Goal: Task Accomplishment & Management: Manage account settings

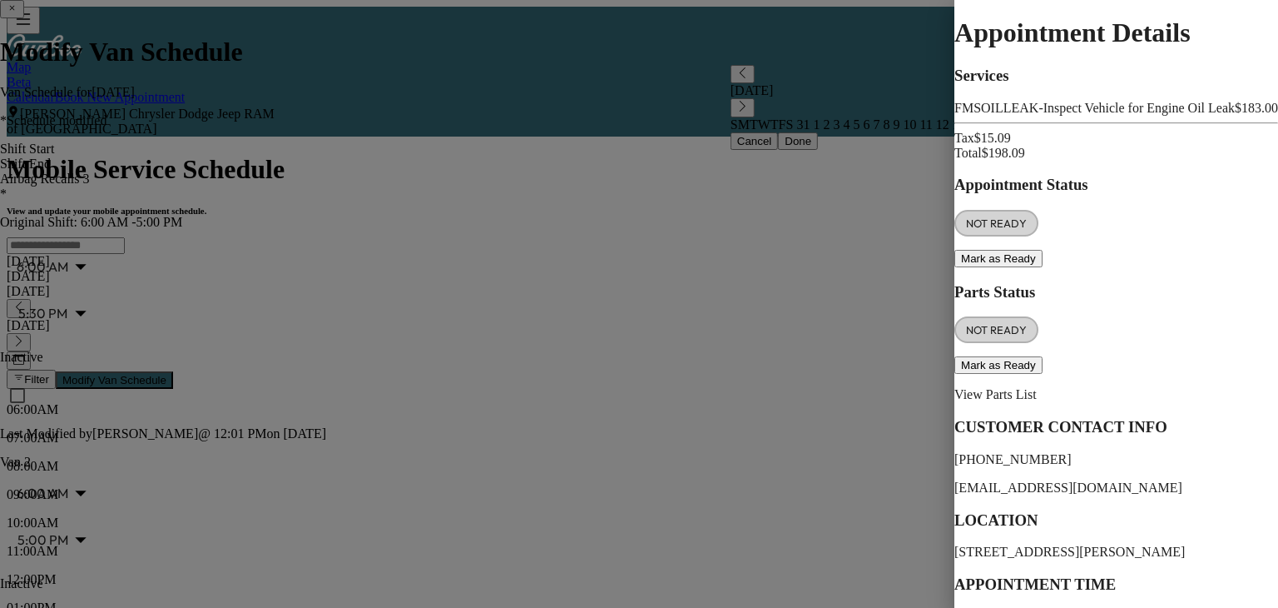
scroll to position [874, 0]
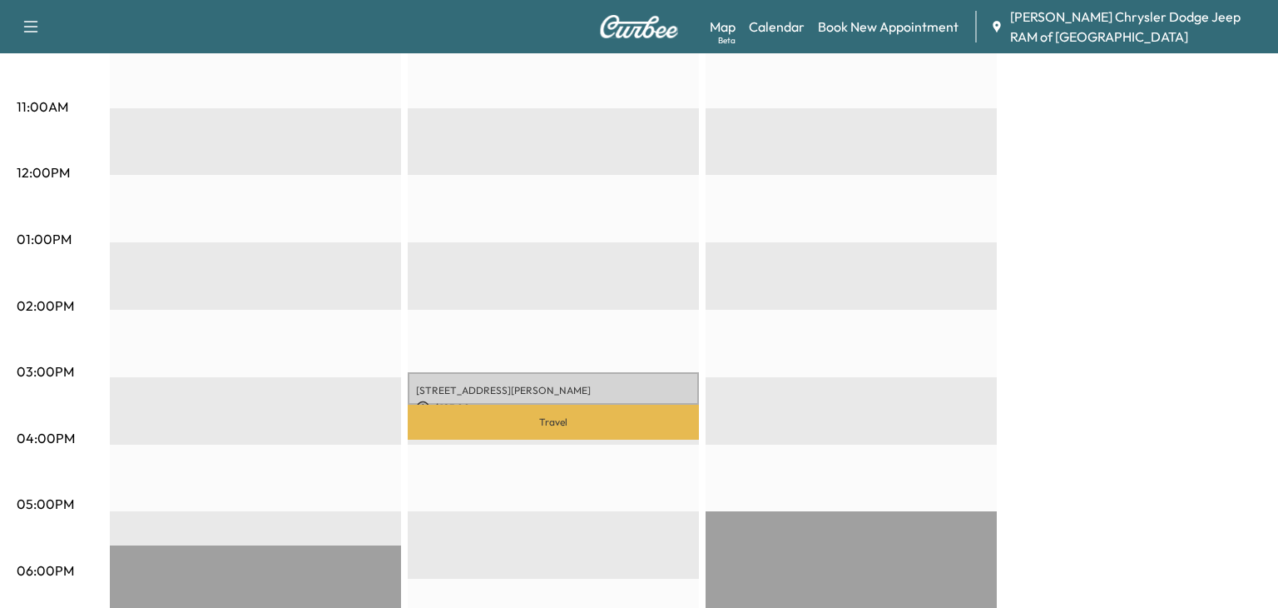
scroll to position [622, 0]
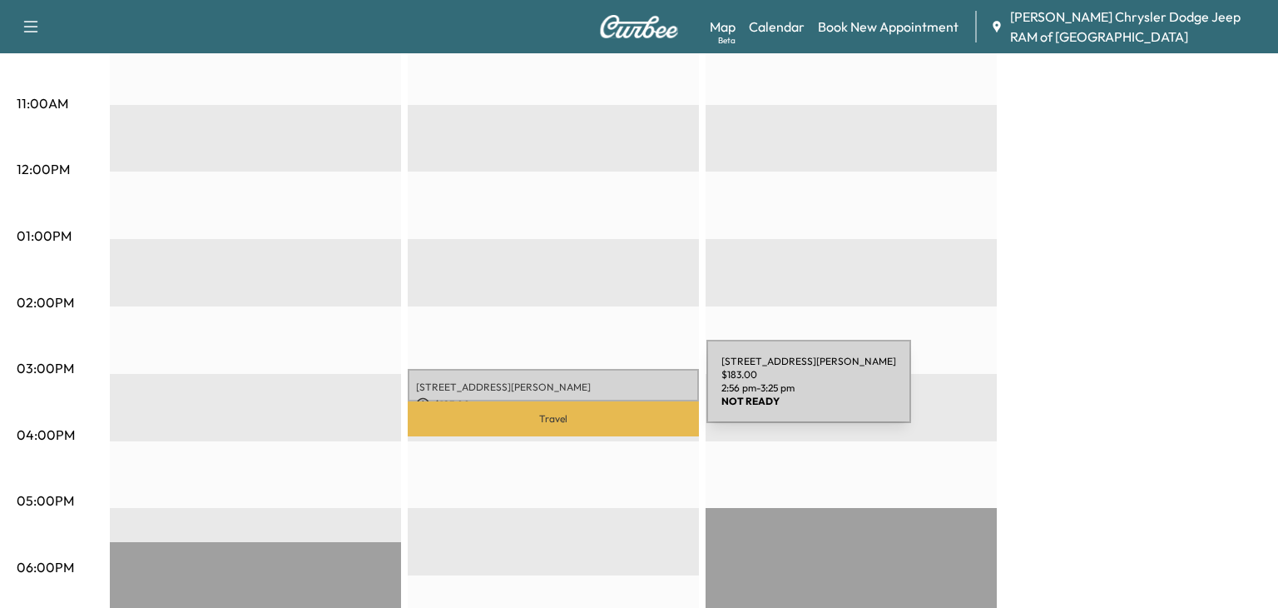
click at [582, 398] on p "$ 183.00" at bounding box center [553, 404] width 275 height 15
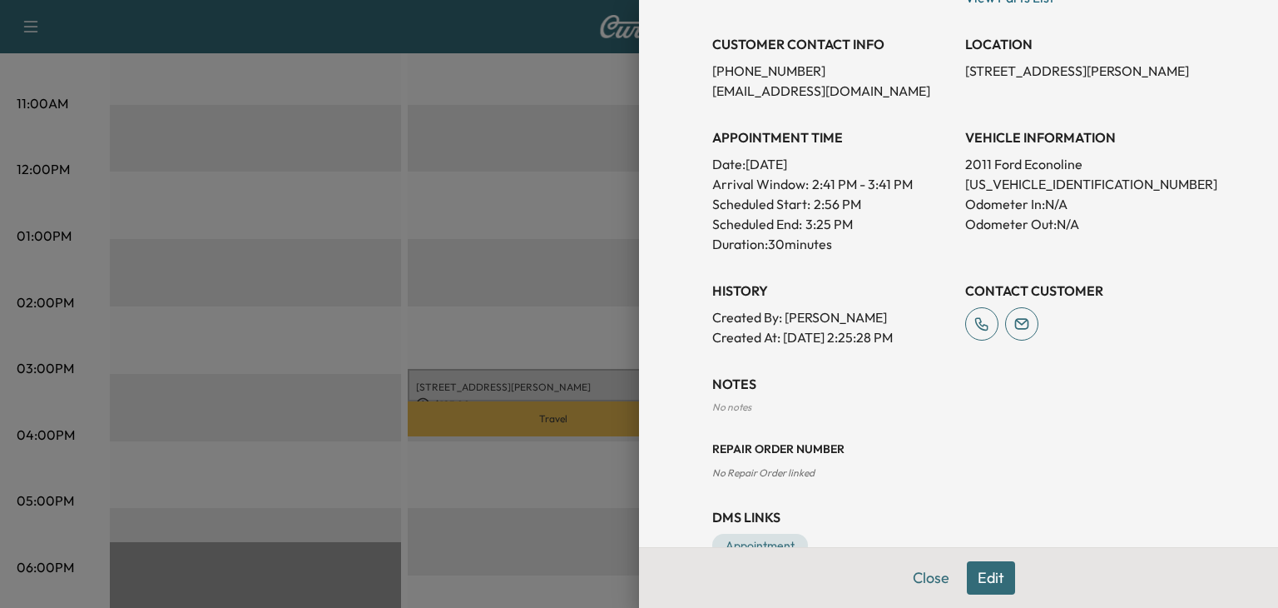
scroll to position [370, 0]
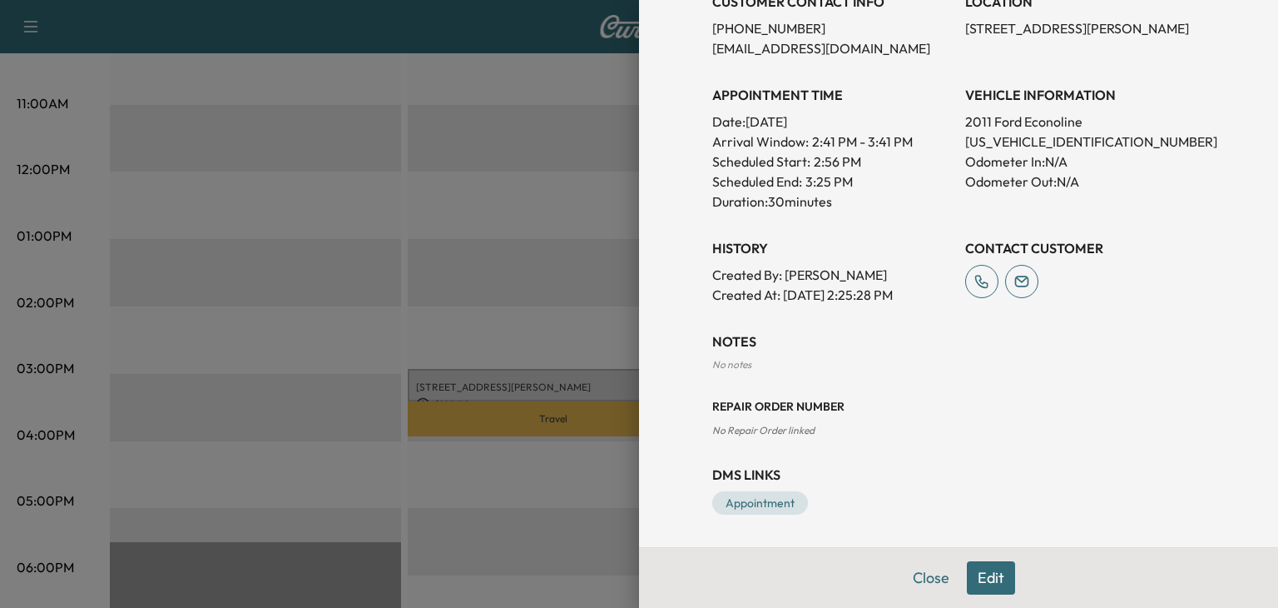
click at [982, 605] on div "Close Edit" at bounding box center [958, 577] width 639 height 61
click at [990, 588] on button "Edit" at bounding box center [991, 577] width 48 height 33
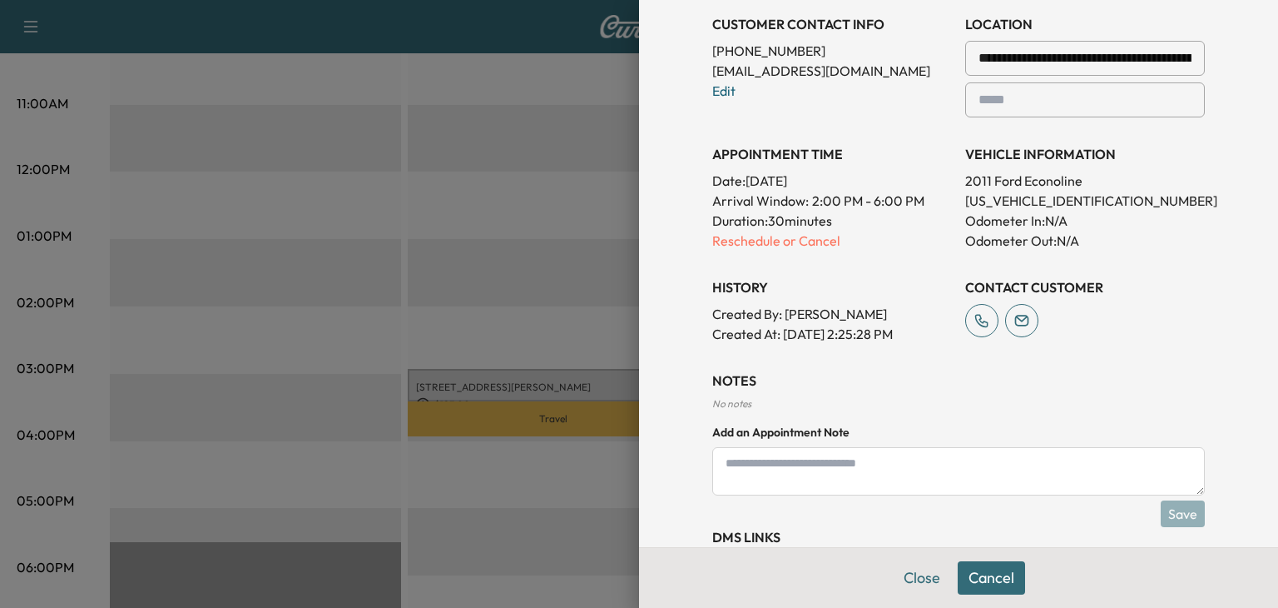
scroll to position [384, 0]
click at [730, 235] on p "Reschedule or Cancel" at bounding box center [832, 240] width 240 height 20
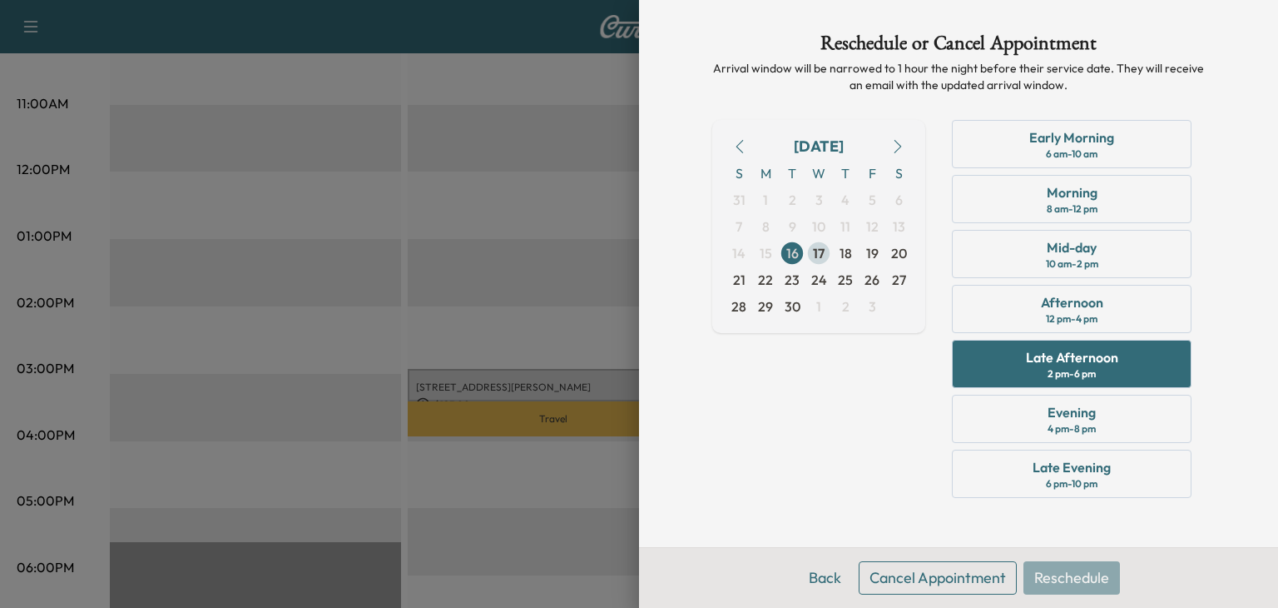
click at [819, 249] on span "17" at bounding box center [819, 253] width 12 height 20
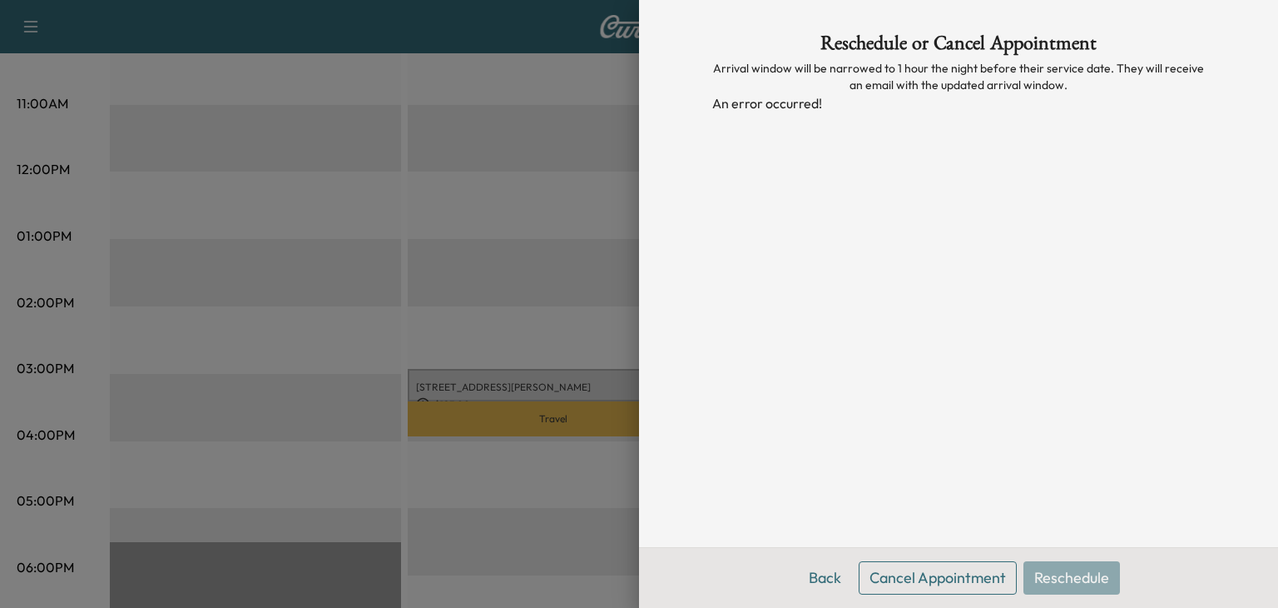
click at [1094, 584] on div "Back Cancel Appointment Reschedule" at bounding box center [958, 577] width 639 height 61
click at [819, 573] on button "Back" at bounding box center [825, 577] width 54 height 33
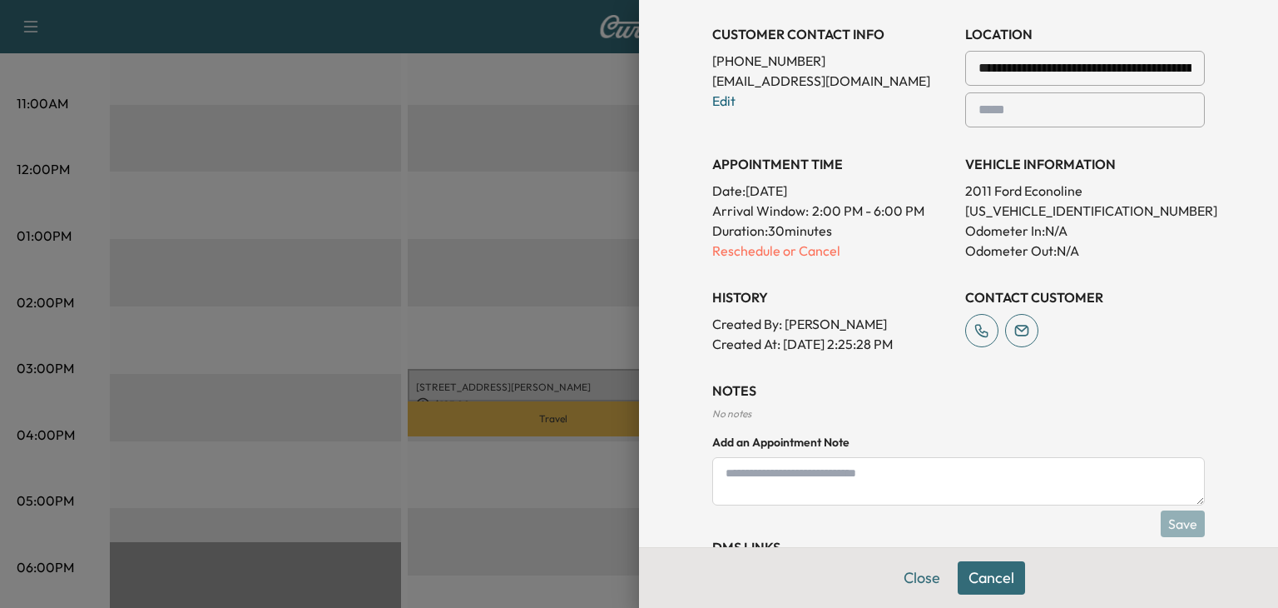
scroll to position [445, 0]
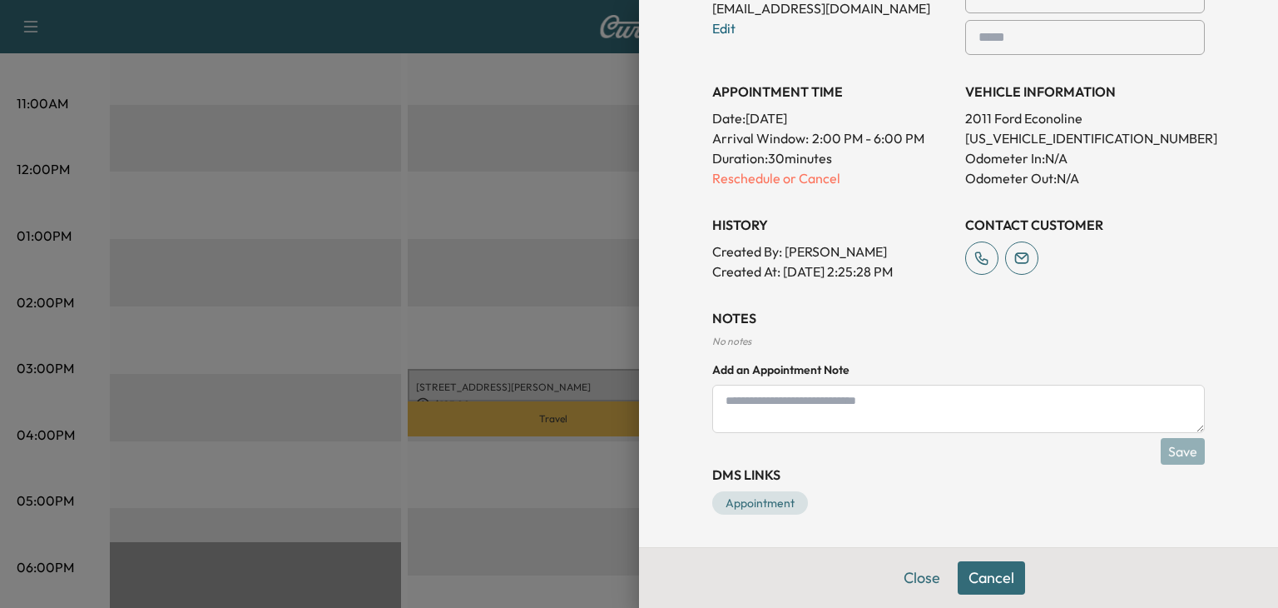
click at [1000, 573] on button "Cancel" at bounding box center [991, 577] width 67 height 33
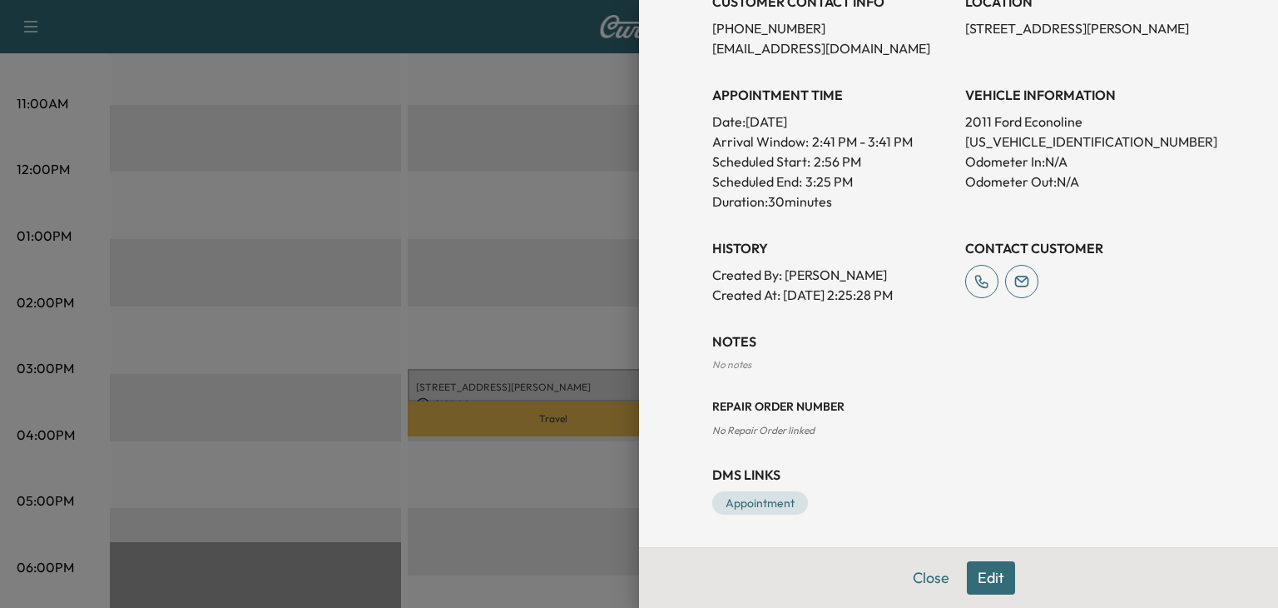
click at [1000, 573] on button "Edit" at bounding box center [991, 577] width 48 height 33
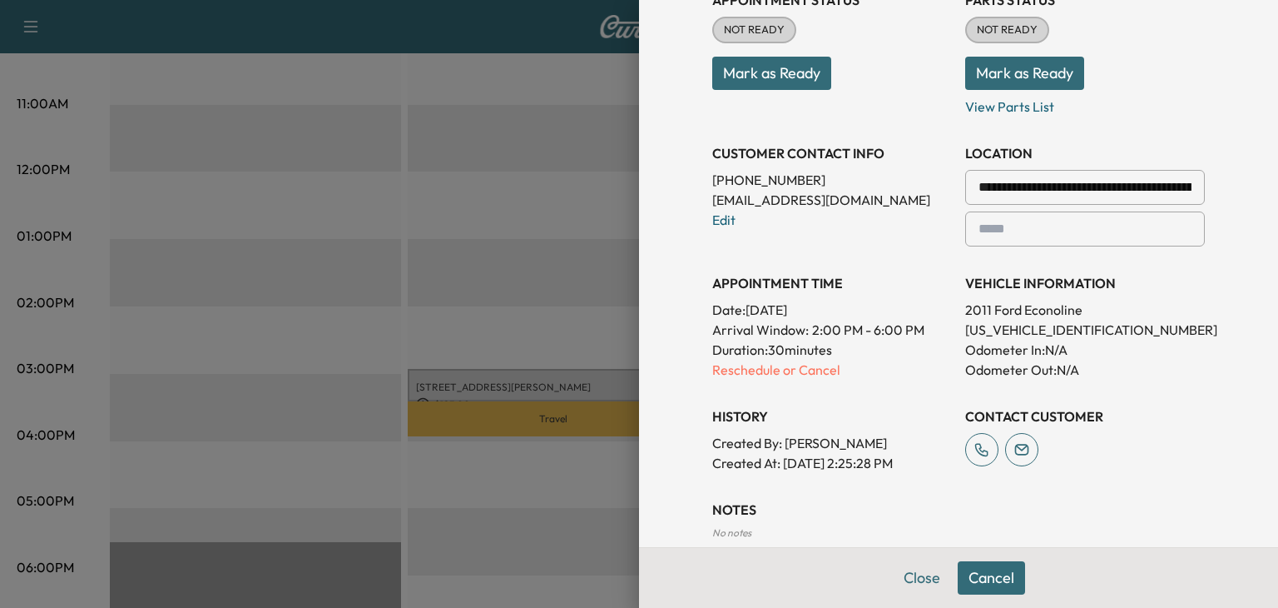
scroll to position [233, 0]
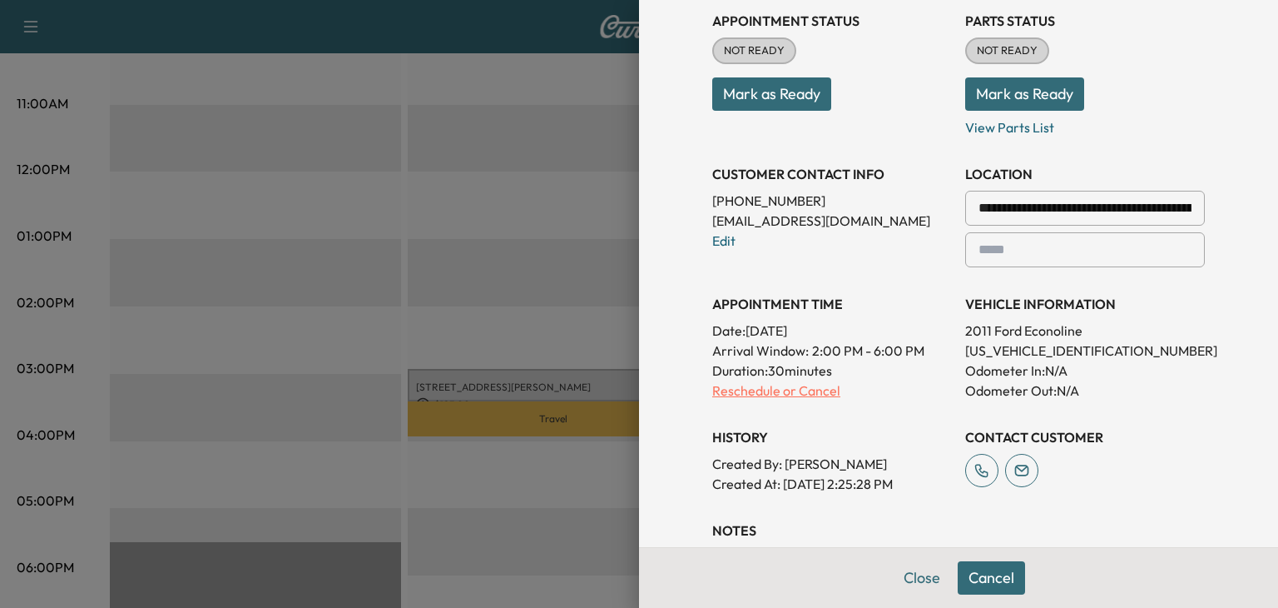
click at [747, 390] on p "Reschedule or Cancel" at bounding box center [832, 390] width 240 height 20
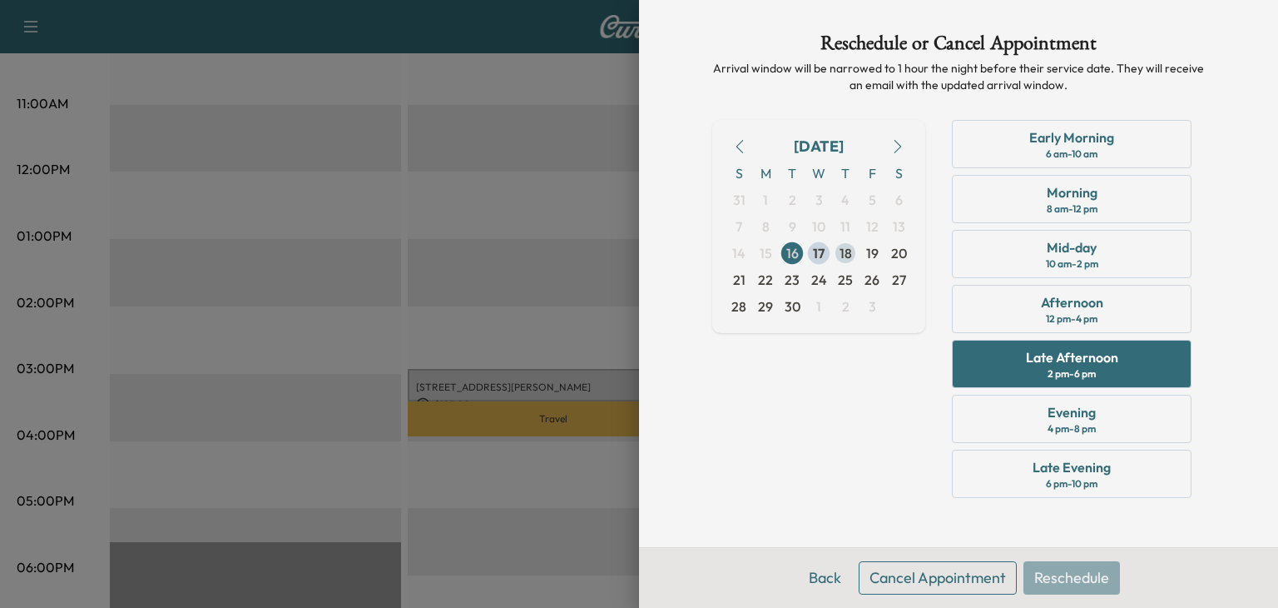
click at [843, 261] on span "18" at bounding box center [846, 253] width 12 height 20
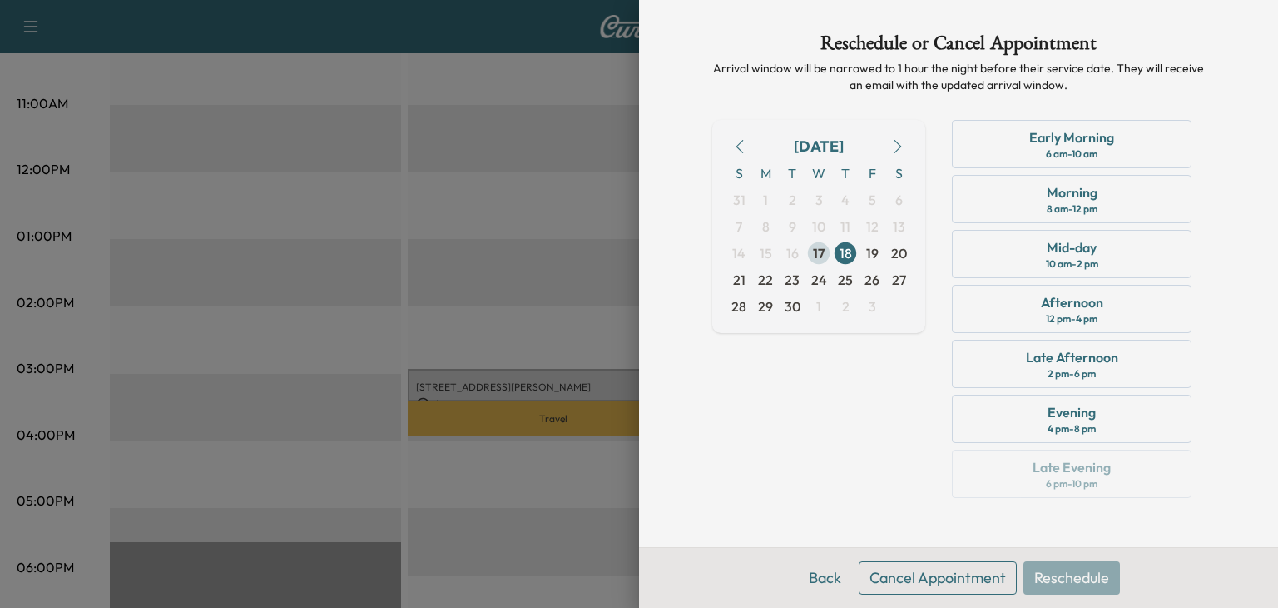
click at [817, 252] on span "17" at bounding box center [819, 253] width 12 height 20
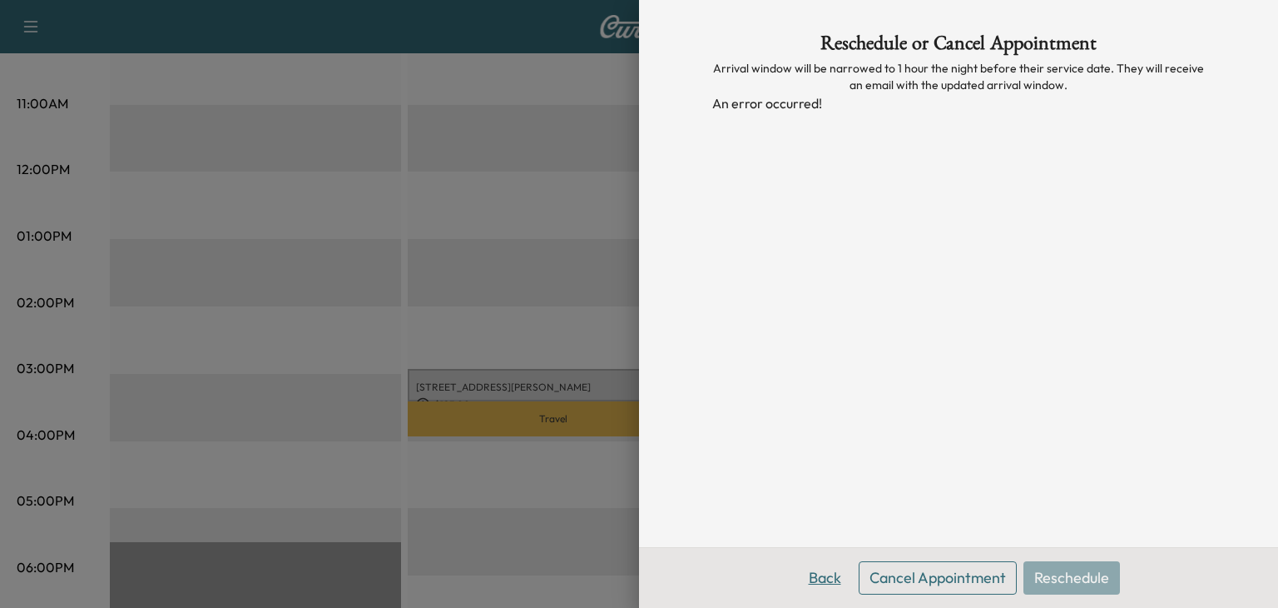
click at [822, 566] on button "Back" at bounding box center [825, 577] width 54 height 33
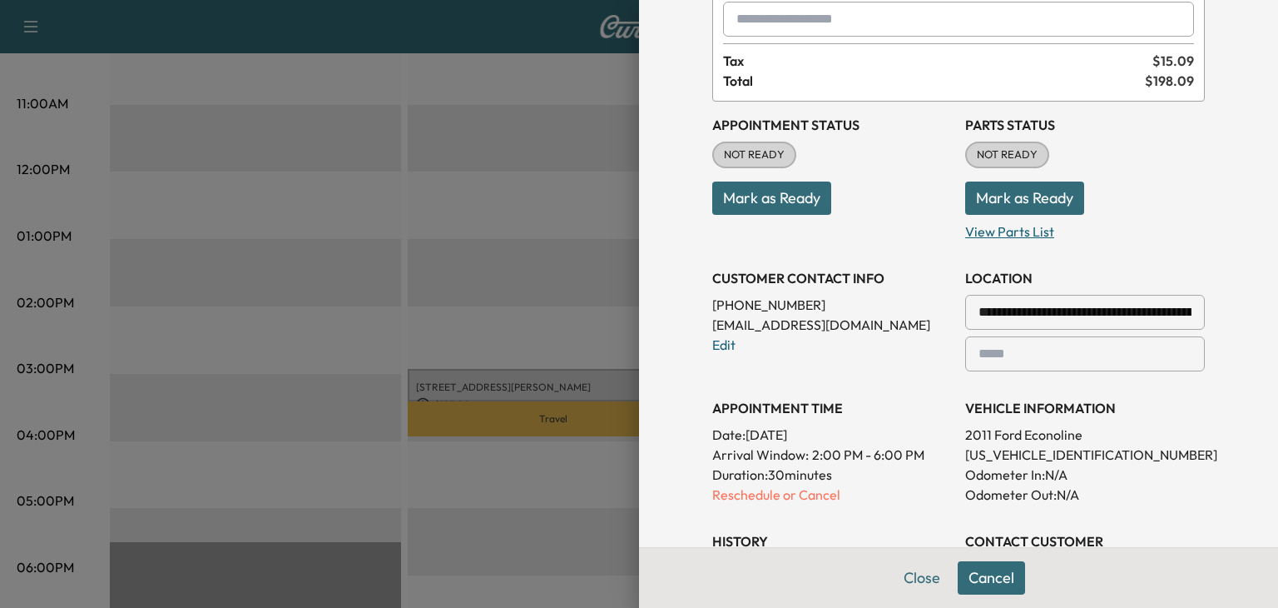
scroll to position [138, 0]
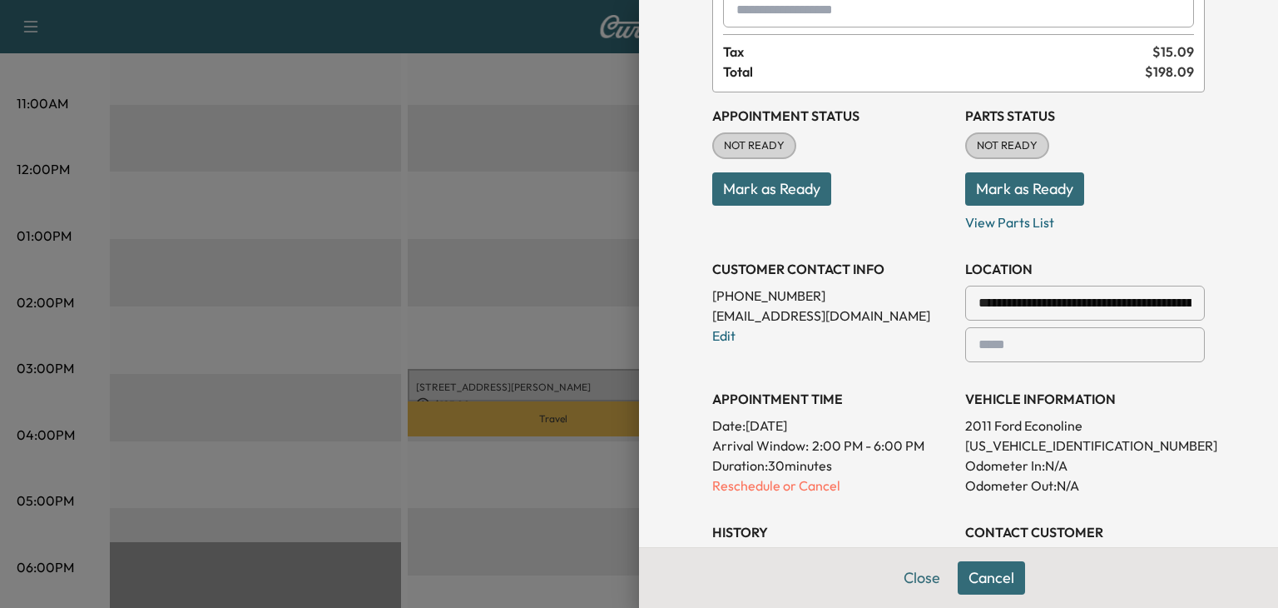
click at [793, 191] on button "Mark as Ready" at bounding box center [771, 188] width 119 height 33
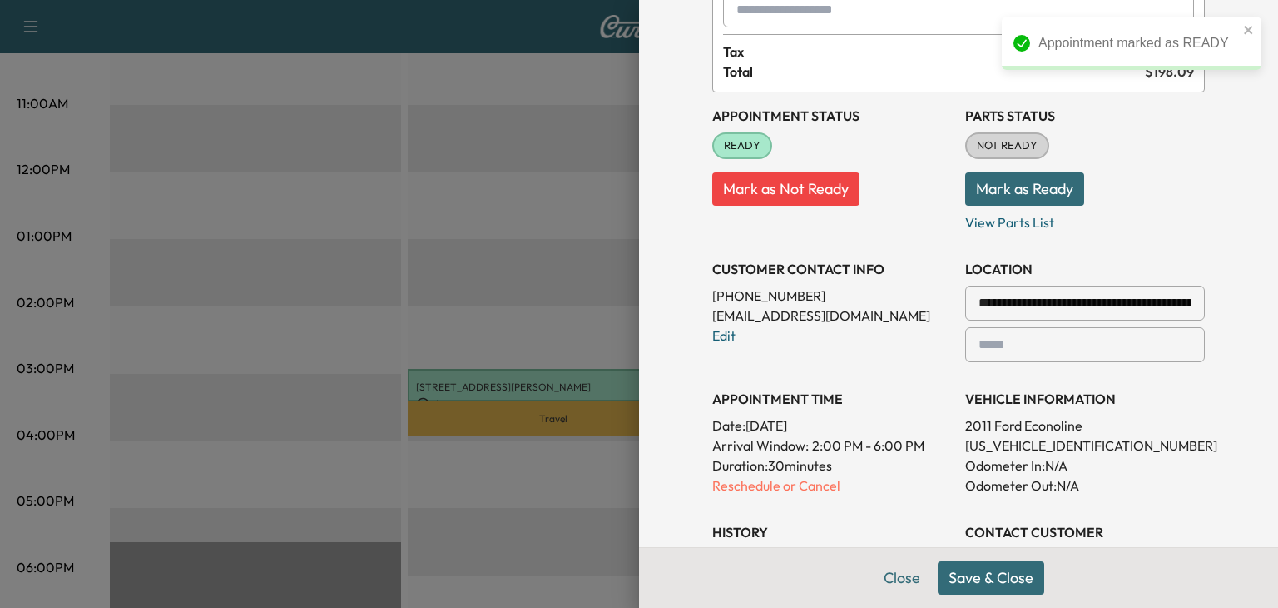
click at [982, 581] on button "Save & Close" at bounding box center [991, 577] width 107 height 33
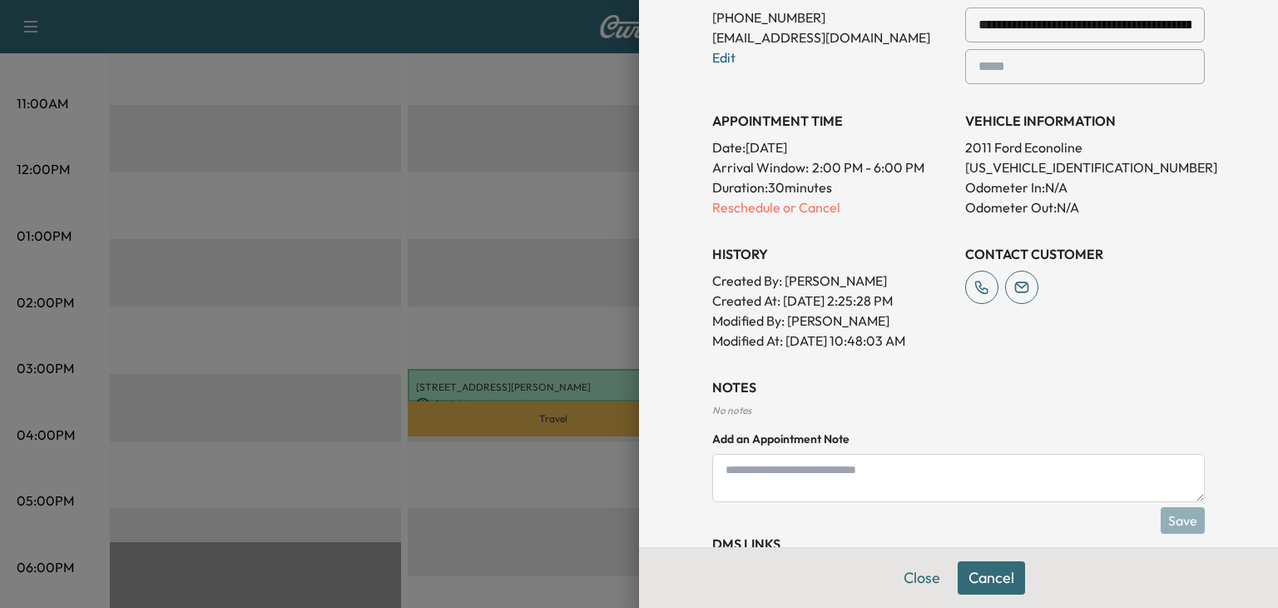
scroll to position [464, 0]
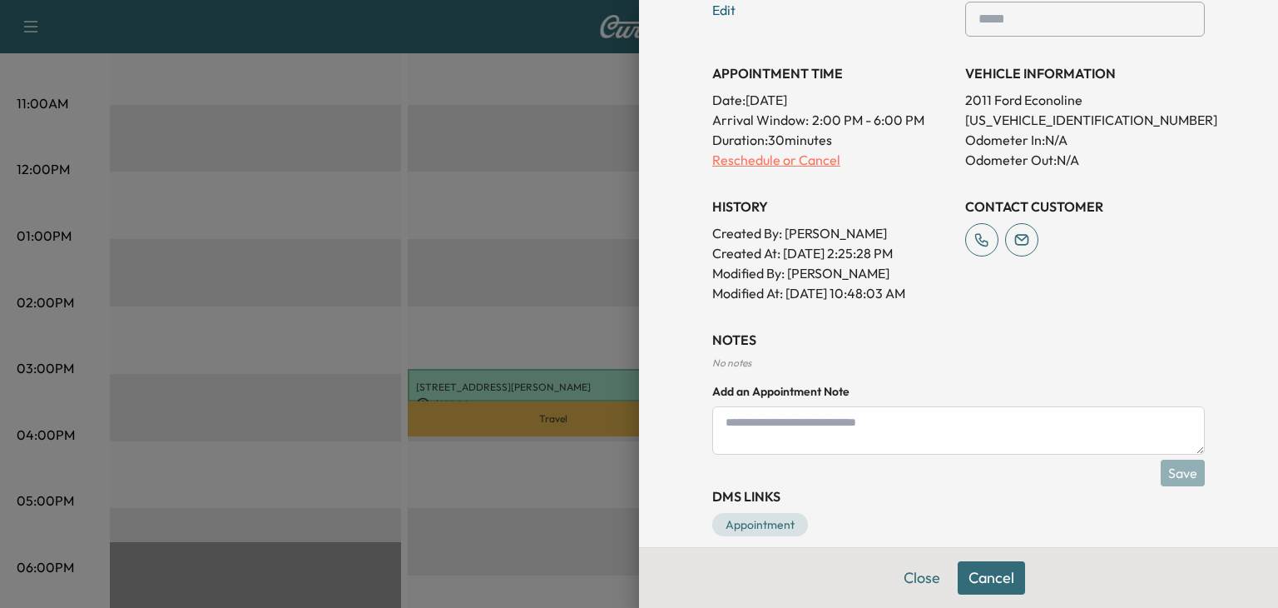
click at [767, 159] on p "Reschedule or Cancel" at bounding box center [832, 160] width 240 height 20
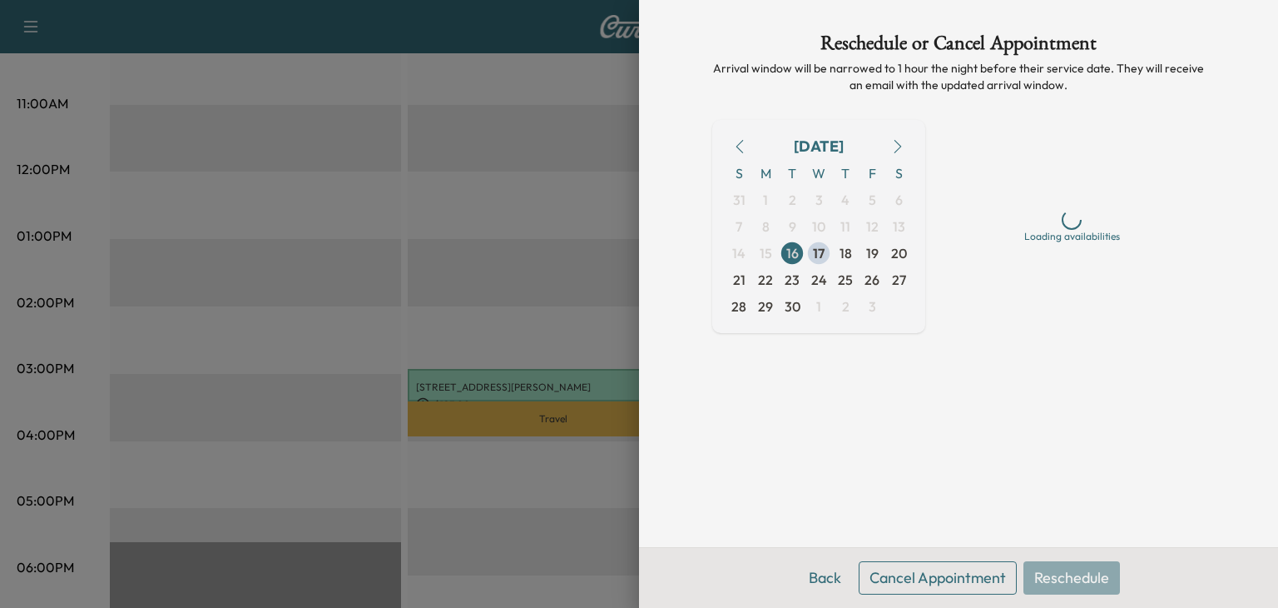
scroll to position [0, 0]
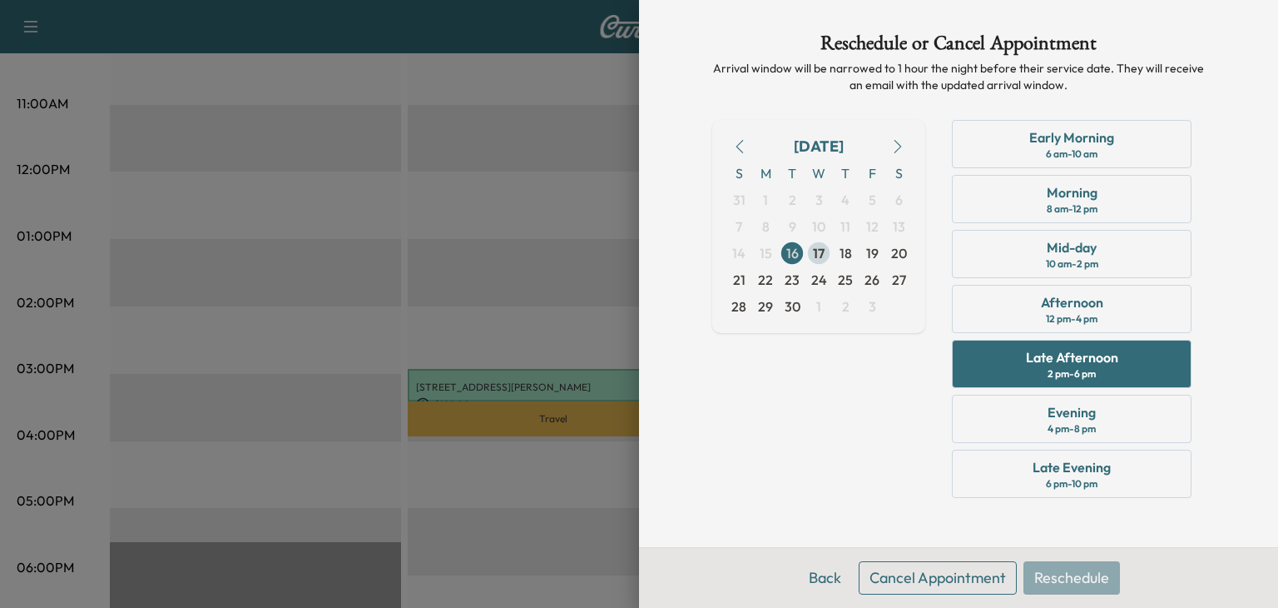
click at [819, 252] on span "17" at bounding box center [819, 253] width 12 height 20
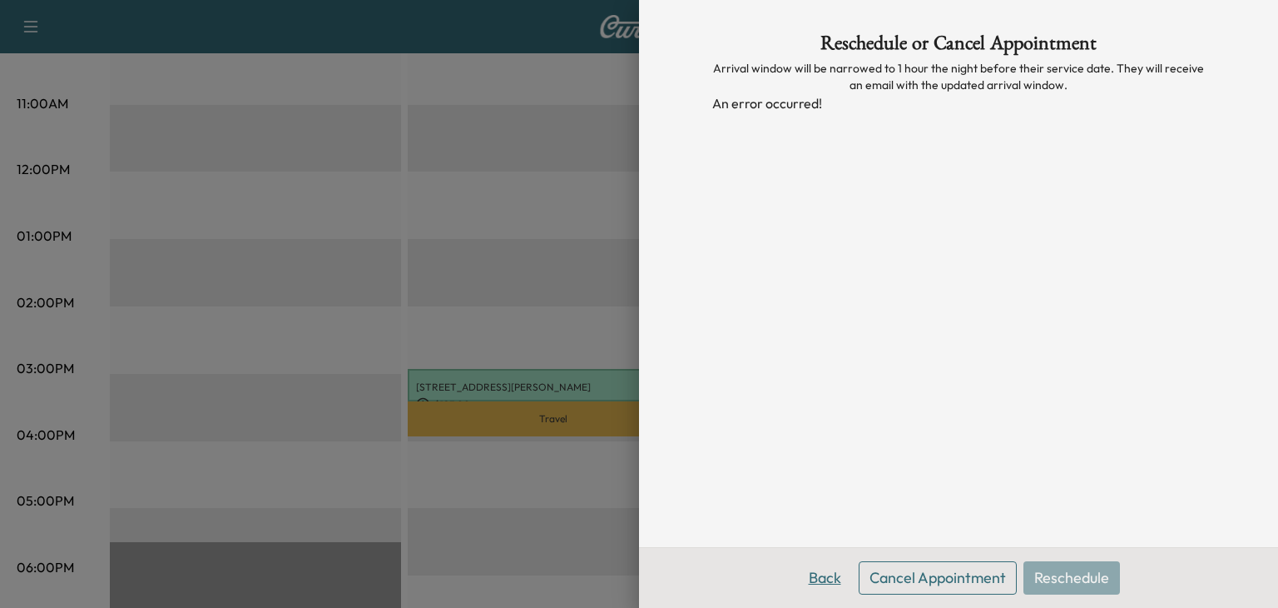
click at [815, 564] on button "Back" at bounding box center [825, 577] width 54 height 33
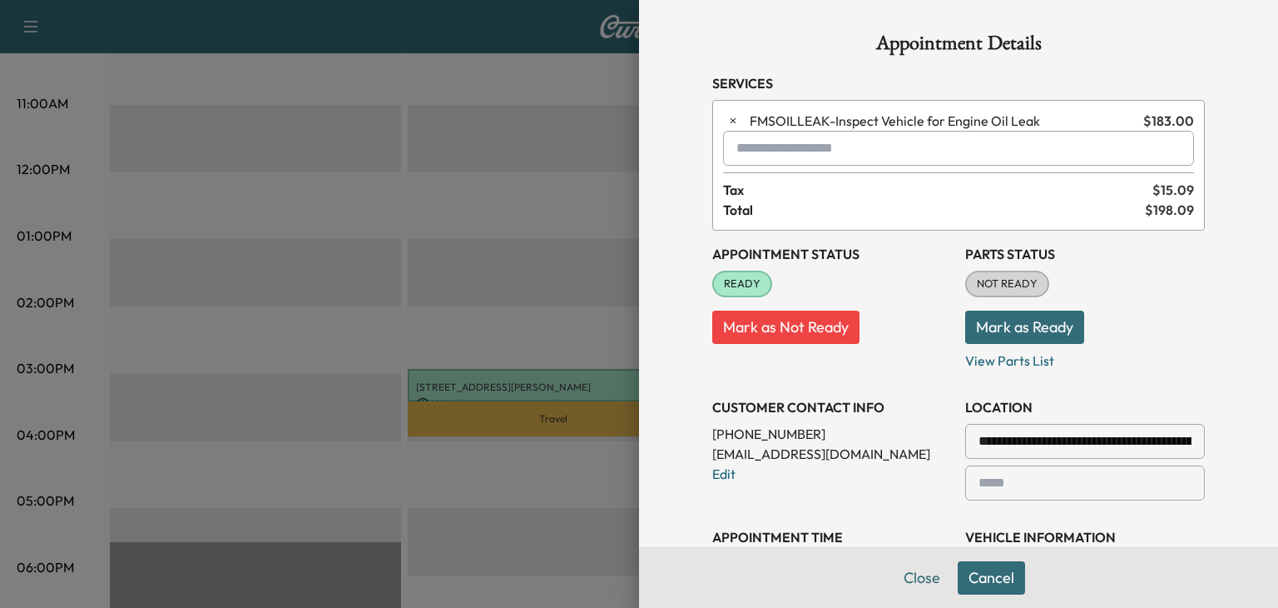
click at [1049, 320] on button "Mark as Ready" at bounding box center [1025, 326] width 119 height 33
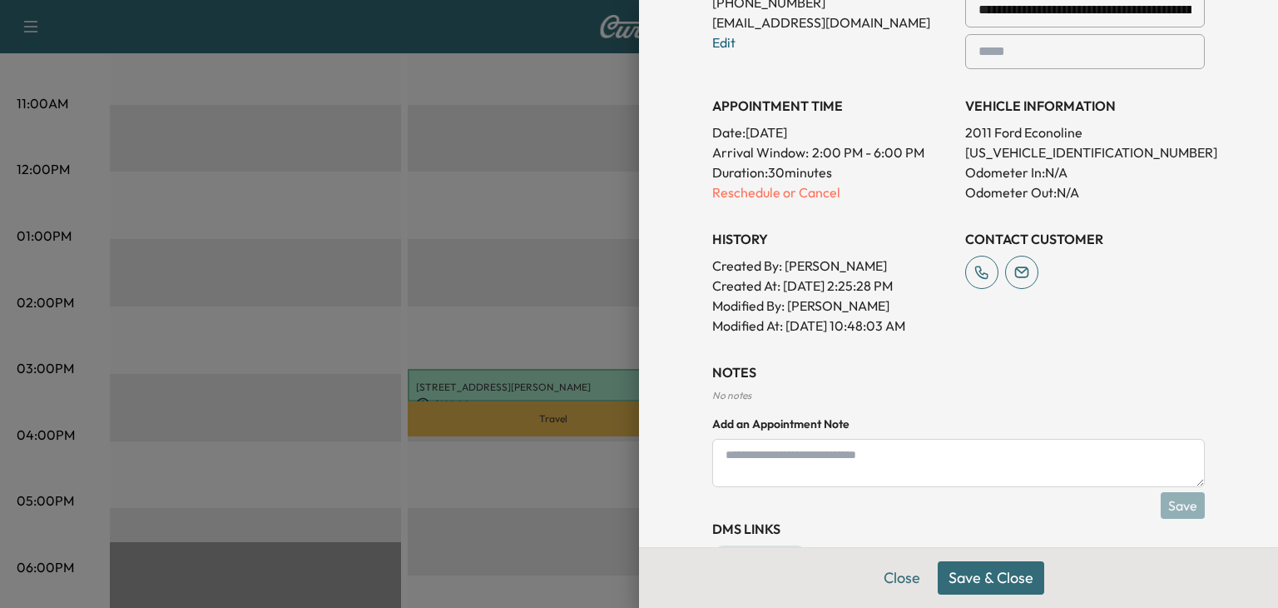
scroll to position [485, 0]
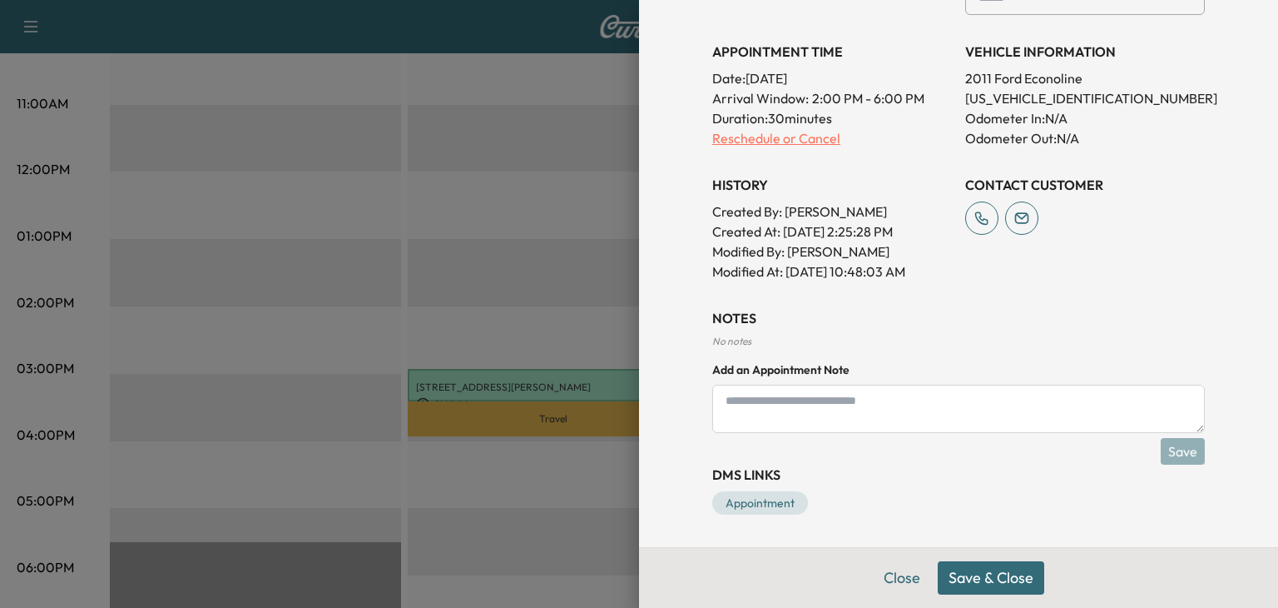
click at [736, 142] on p "Reschedule or Cancel" at bounding box center [832, 138] width 240 height 20
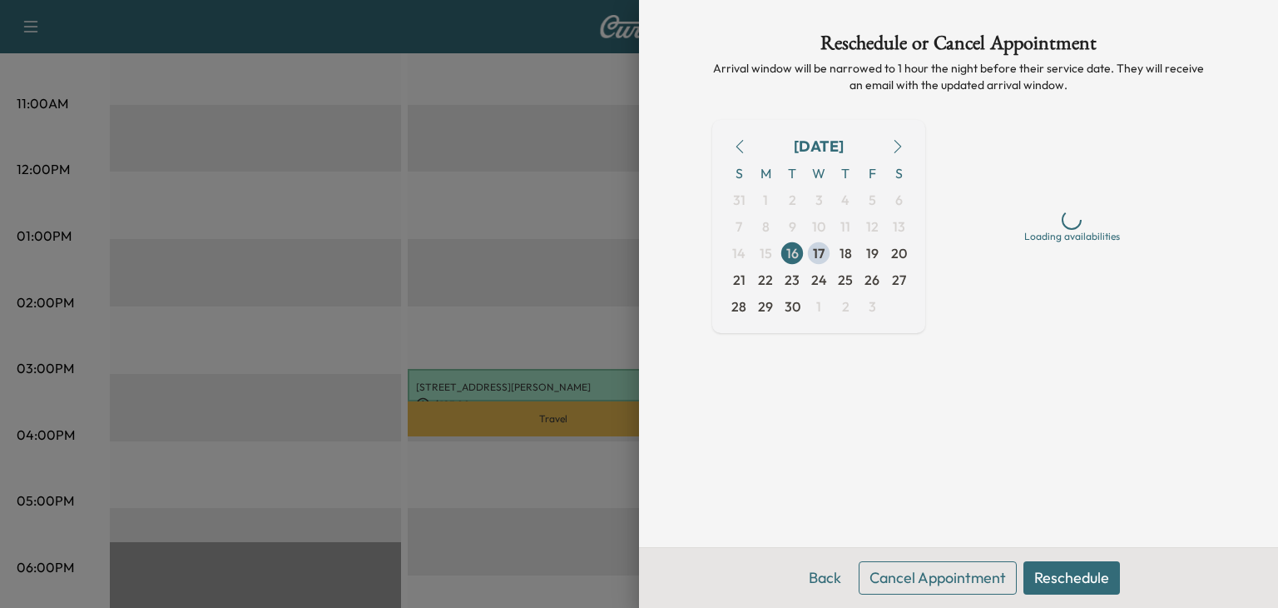
scroll to position [0, 0]
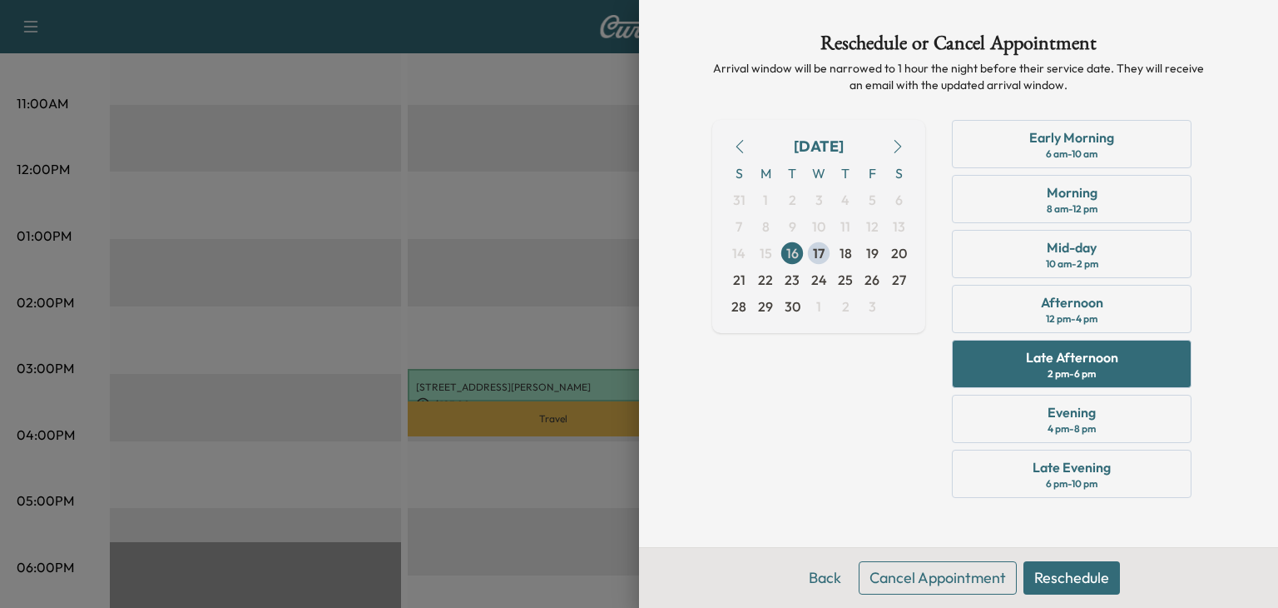
click at [895, 149] on icon "button" at bounding box center [897, 146] width 13 height 13
click at [747, 143] on button "button" at bounding box center [740, 146] width 28 height 27
click at [742, 145] on icon "button" at bounding box center [739, 146] width 13 height 13
click at [842, 262] on span "18" at bounding box center [846, 253] width 12 height 20
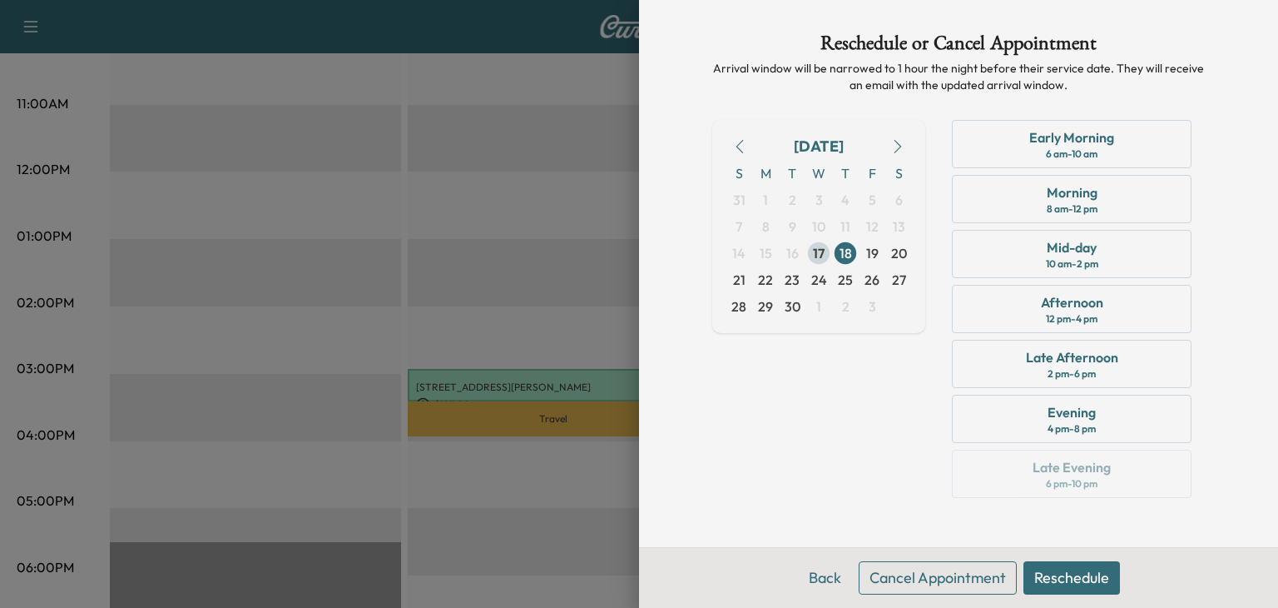
click at [822, 246] on span "17" at bounding box center [819, 253] width 12 height 20
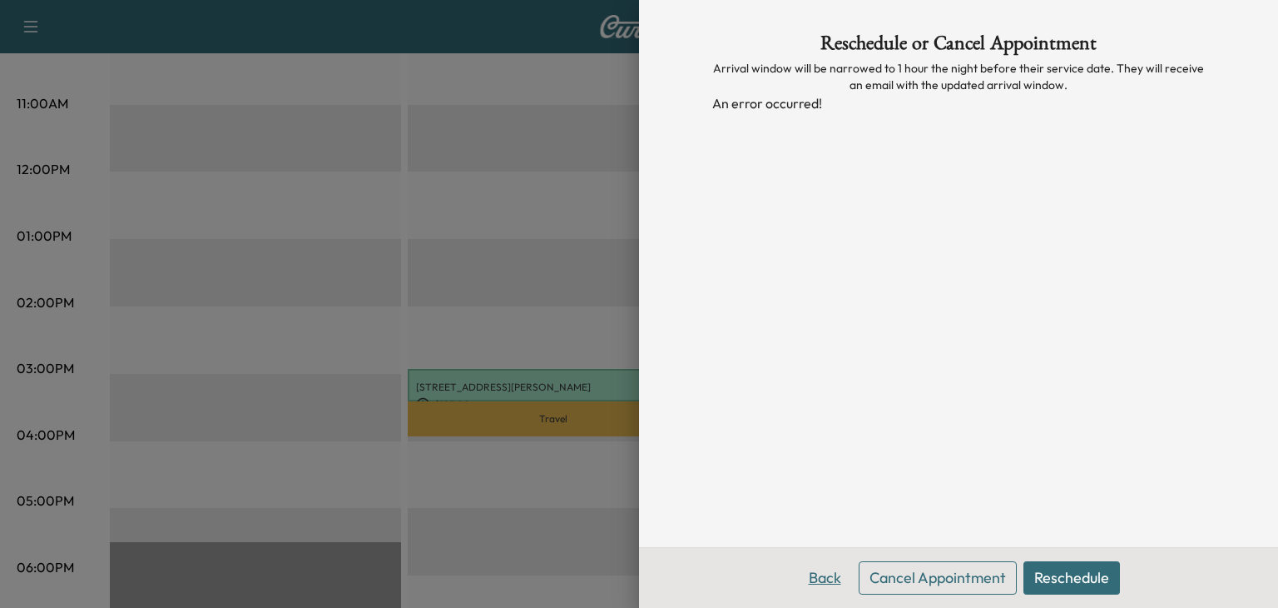
click at [817, 572] on button "Back" at bounding box center [825, 577] width 54 height 33
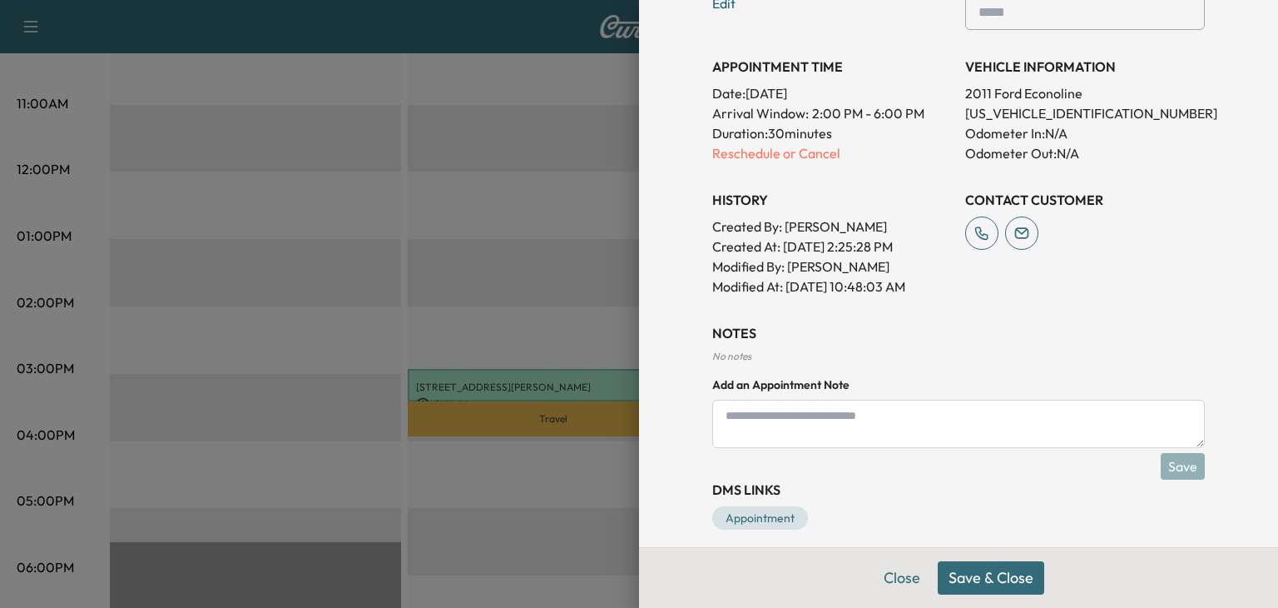
scroll to position [471, 0]
click at [736, 145] on p "Reschedule or Cancel" at bounding box center [832, 152] width 240 height 20
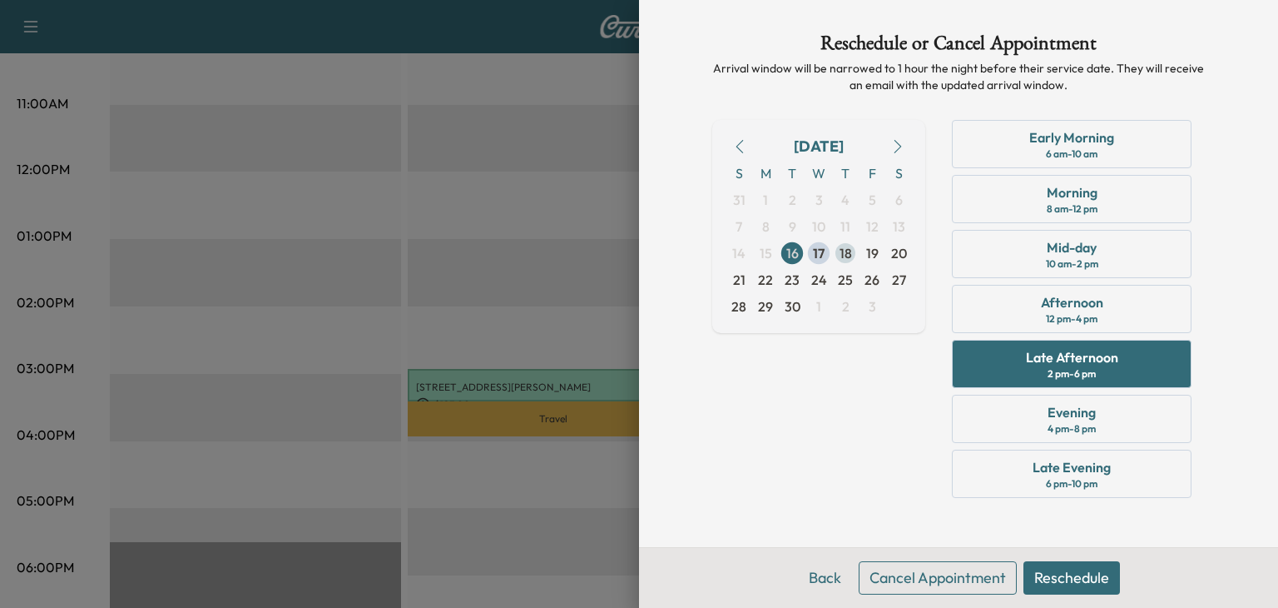
click at [840, 253] on span "18" at bounding box center [846, 253] width 12 height 20
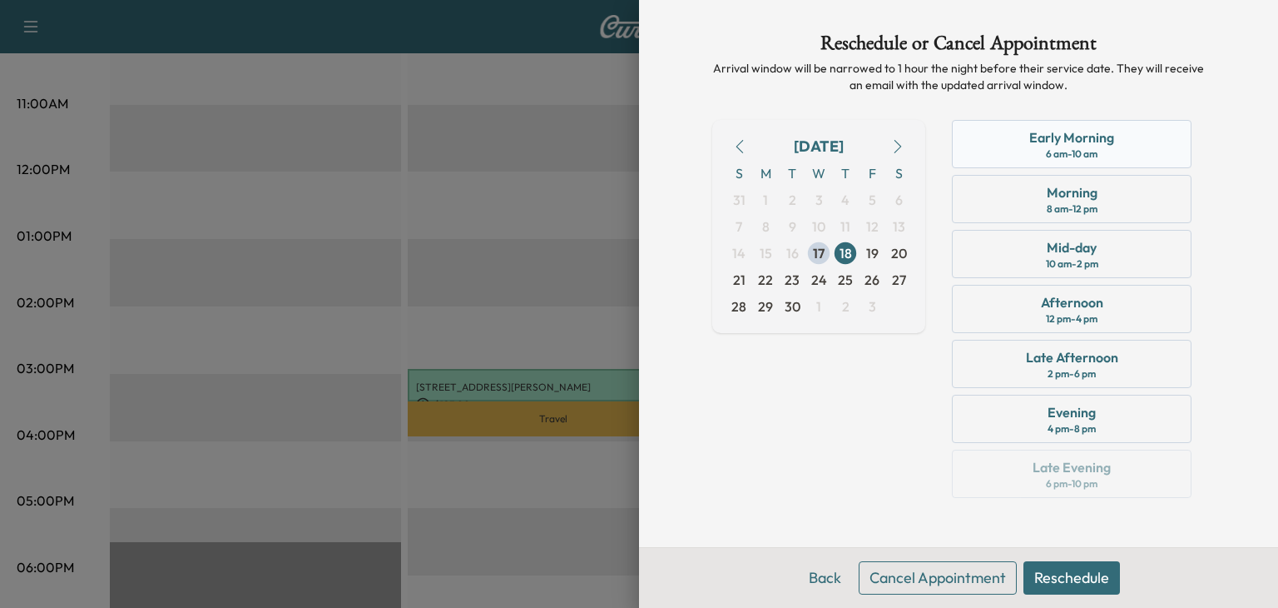
click at [1059, 138] on div "Early Morning" at bounding box center [1072, 137] width 85 height 20
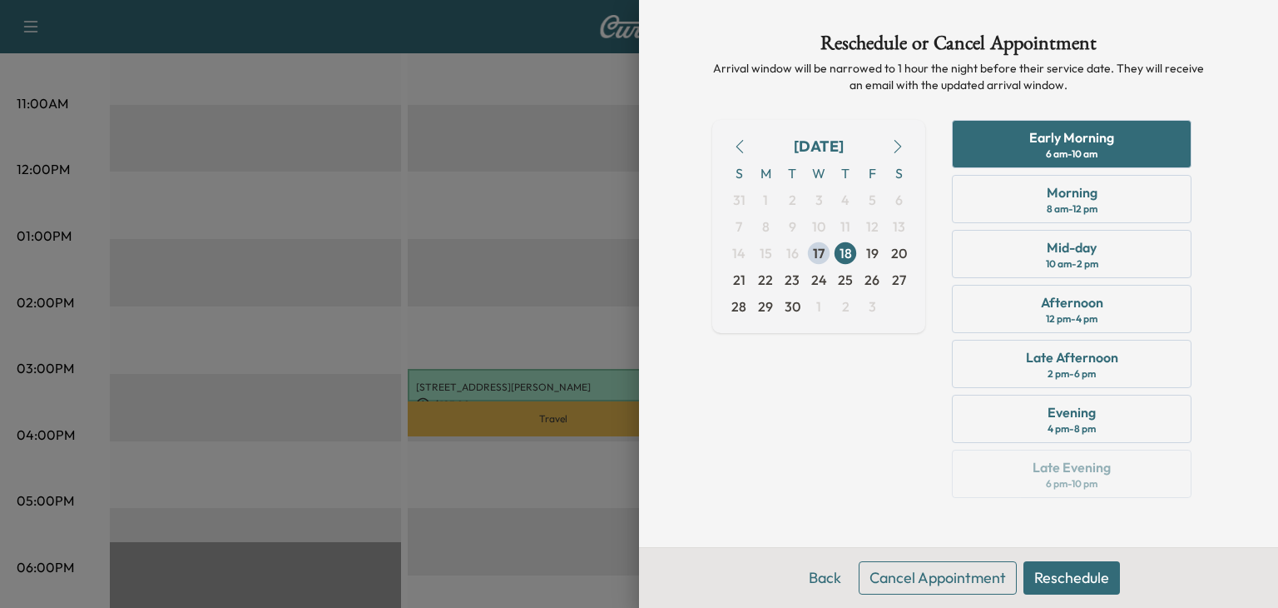
click at [1072, 585] on button "Reschedule" at bounding box center [1072, 577] width 97 height 33
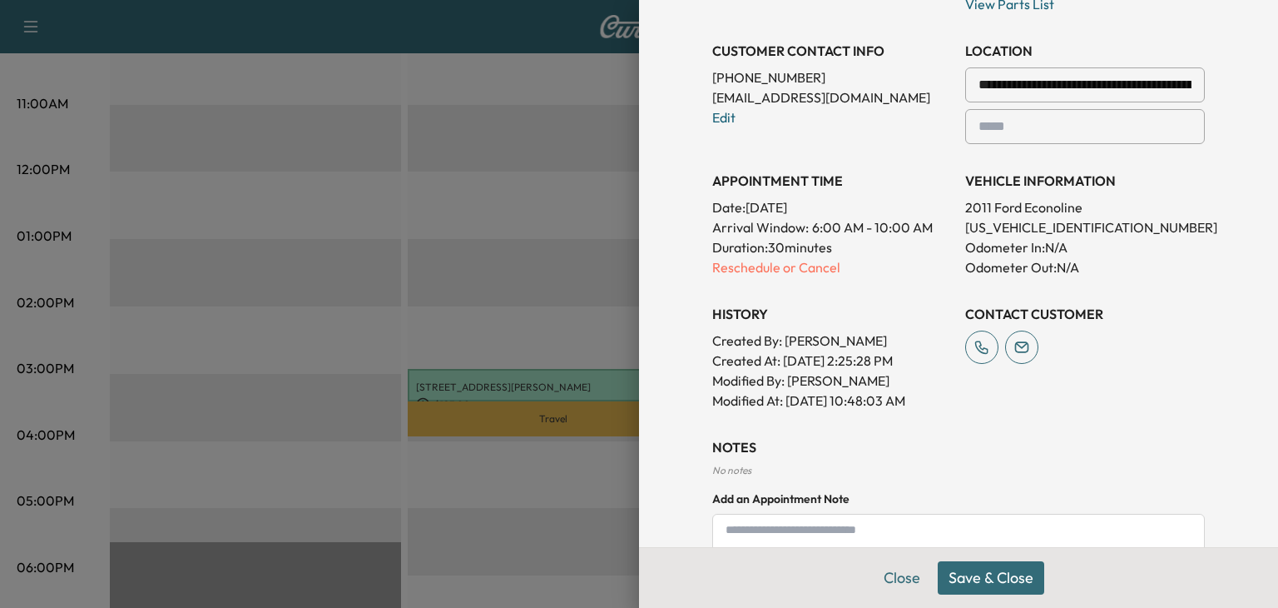
scroll to position [416, 0]
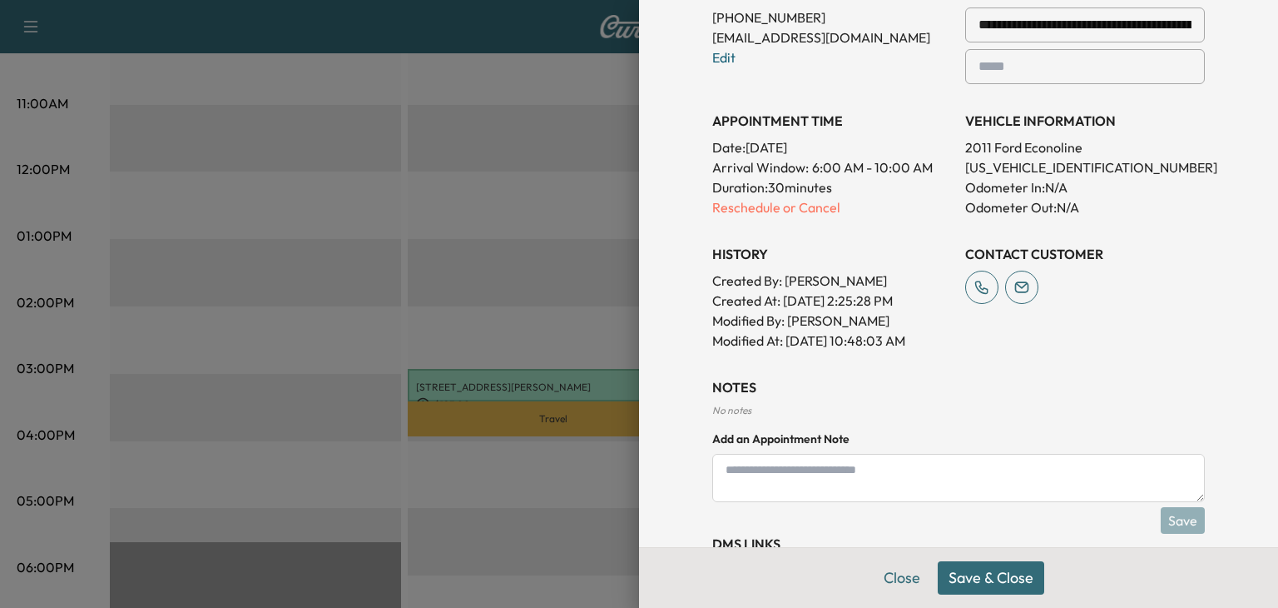
click at [985, 588] on button "Save & Close" at bounding box center [991, 577] width 107 height 33
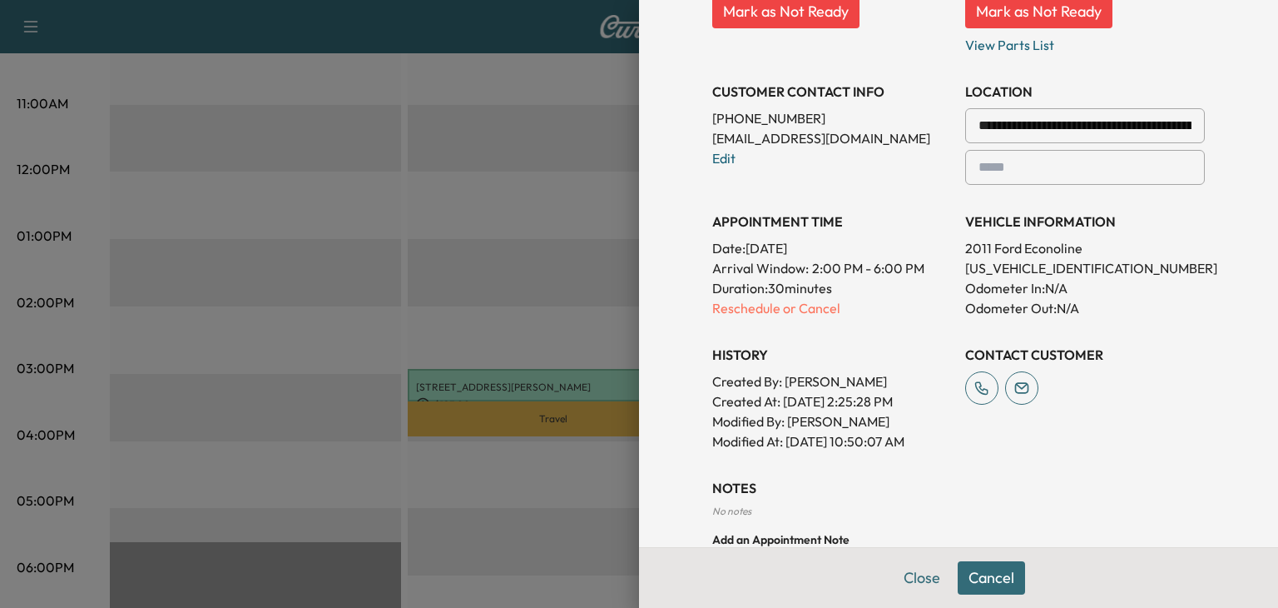
scroll to position [316, 0]
click at [498, 135] on div at bounding box center [639, 304] width 1278 height 608
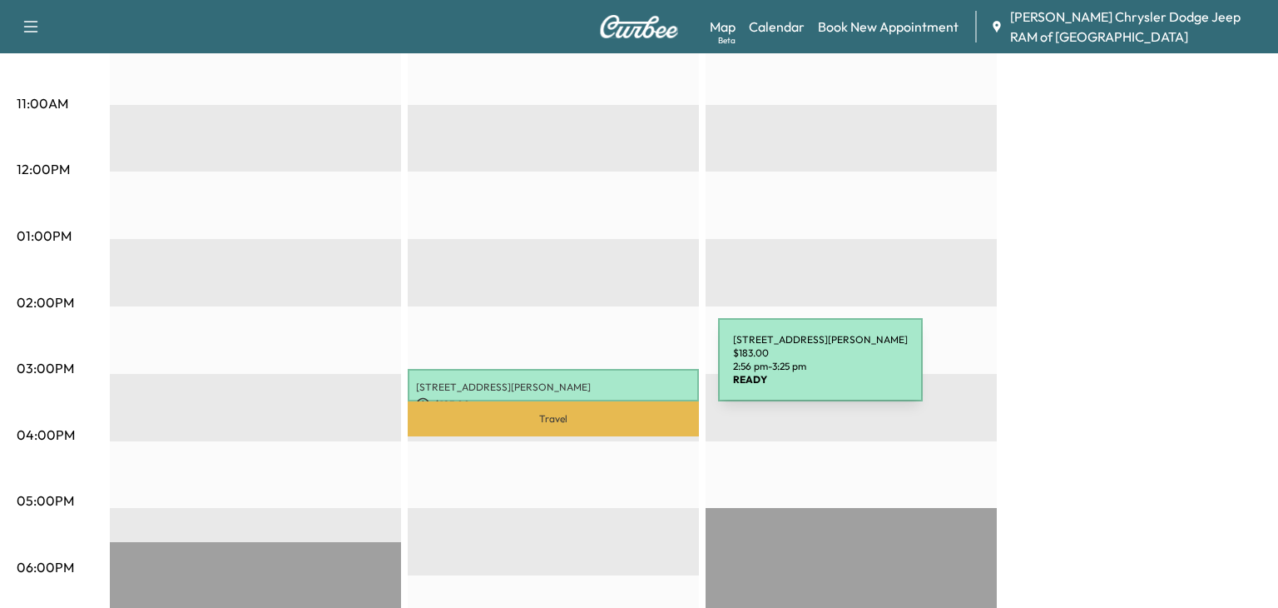
click at [593, 376] on div "[STREET_ADDRESS][PERSON_NAME] $ 183.00 2:56 pm - 3:25 pm" at bounding box center [553, 385] width 291 height 32
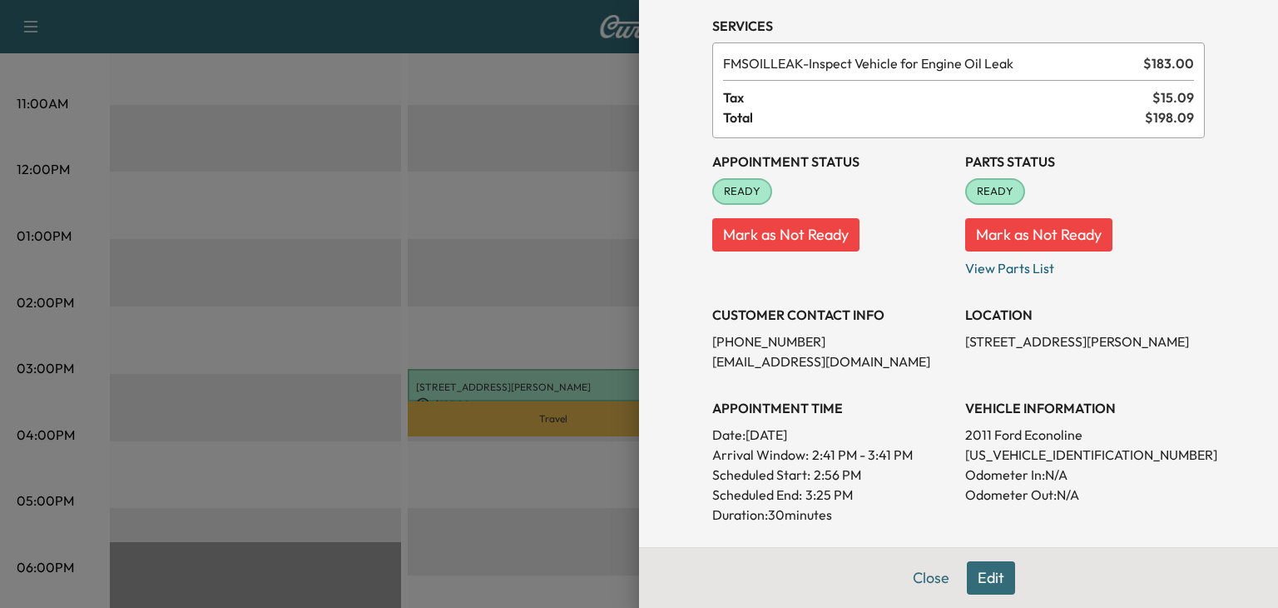
scroll to position [0, 0]
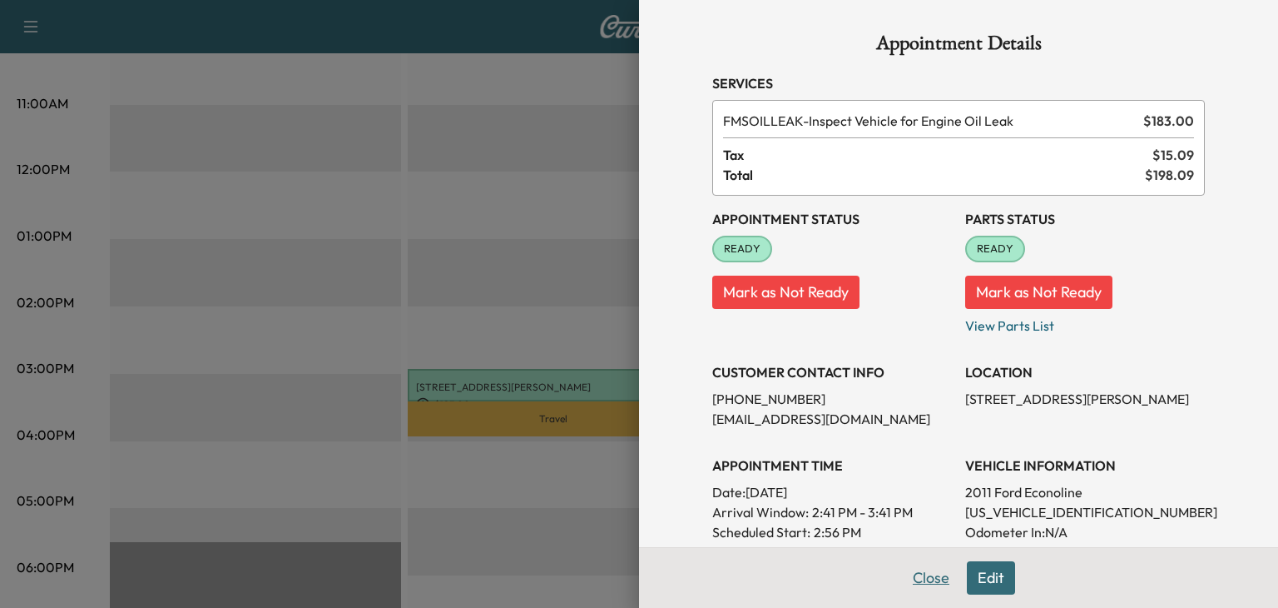
click at [926, 581] on button "Close" at bounding box center [931, 577] width 58 height 33
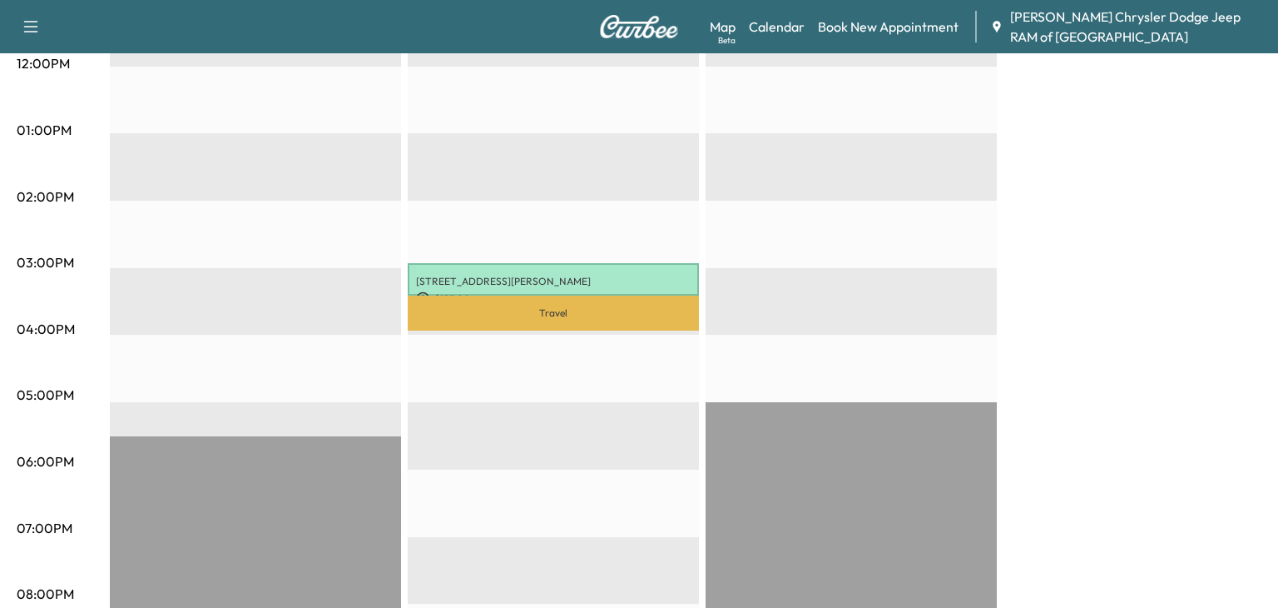
scroll to position [728, 0]
click at [613, 303] on p "Travel" at bounding box center [553, 312] width 291 height 35
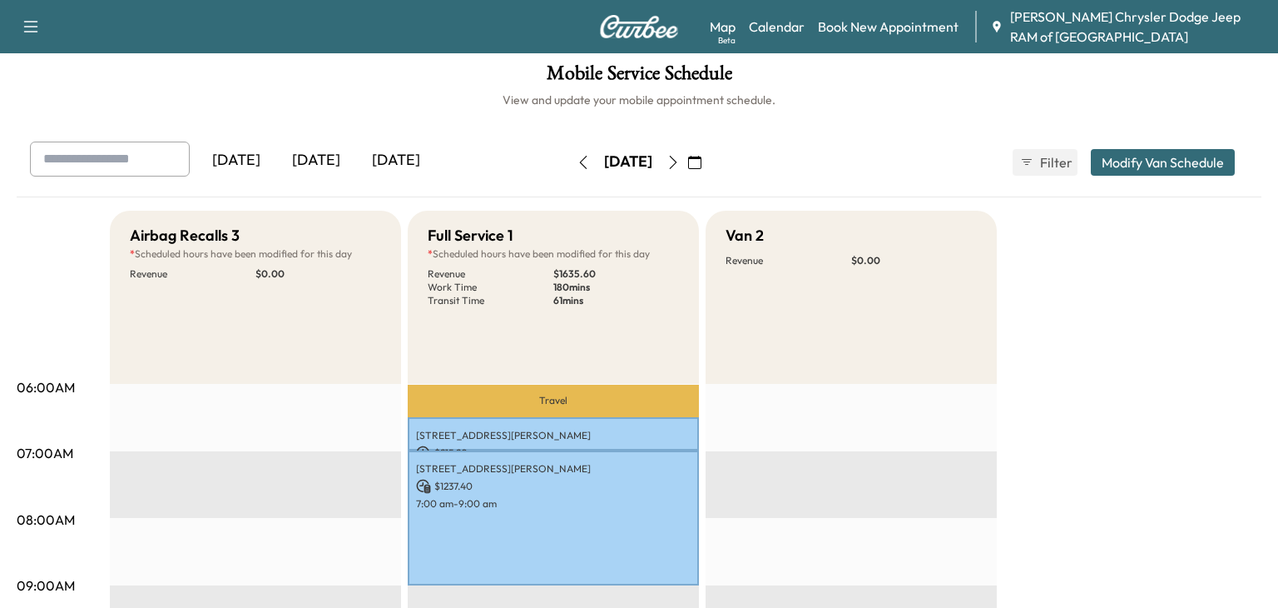
scroll to position [3, 0]
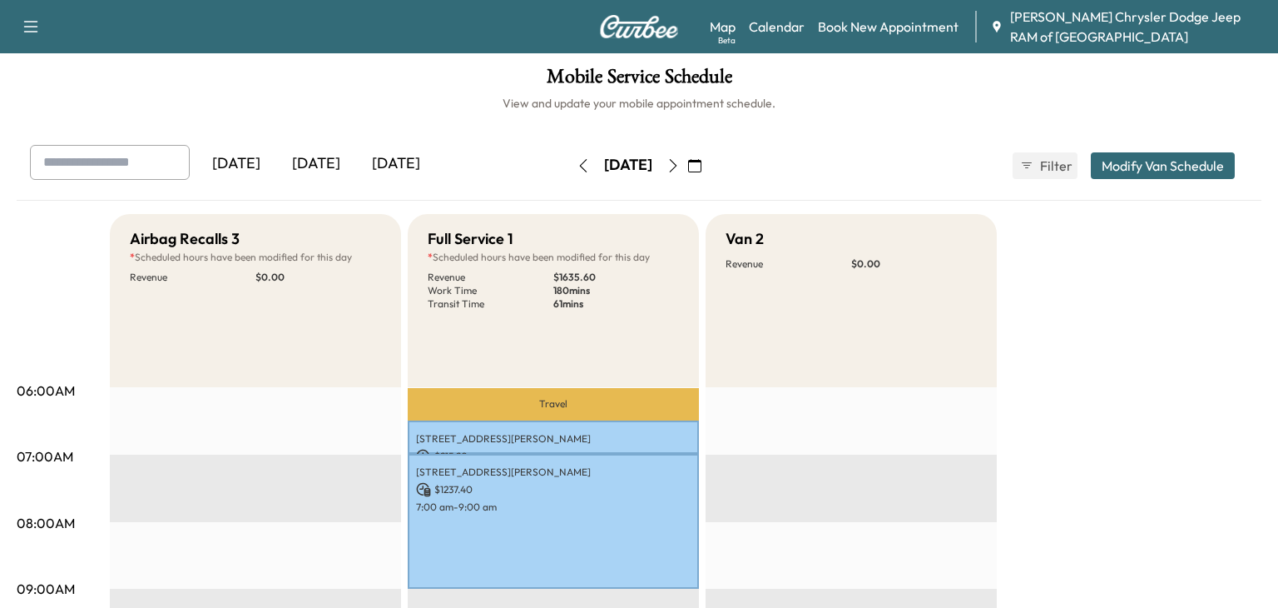
click at [1182, 167] on button "Modify Van Schedule" at bounding box center [1163, 165] width 144 height 27
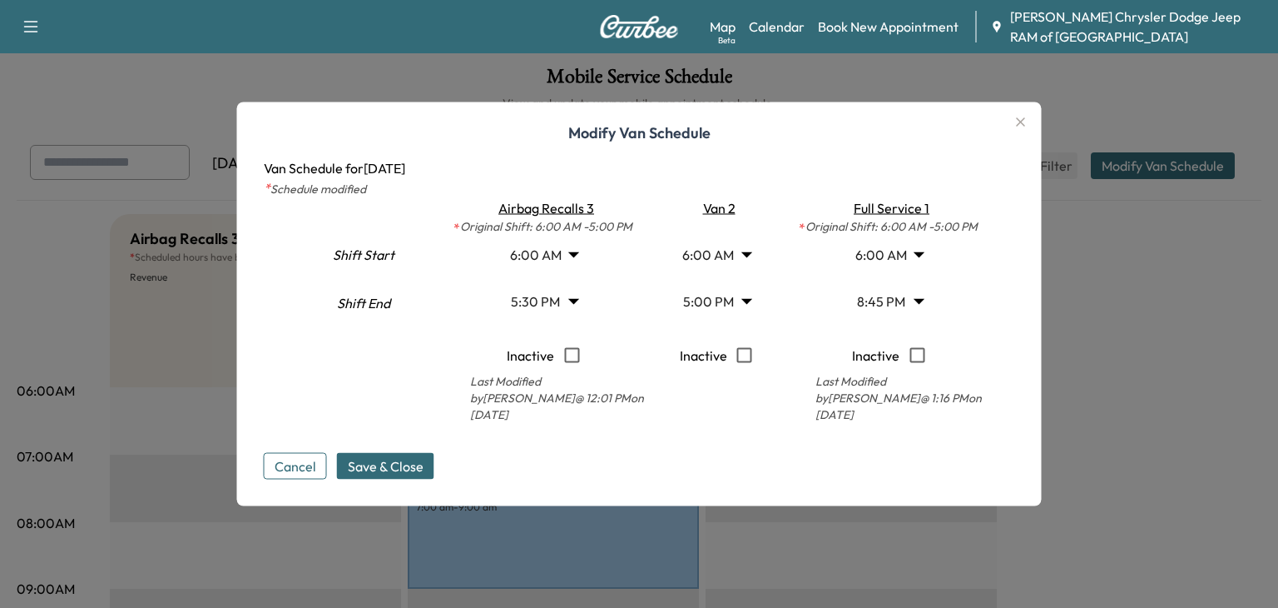
click at [1141, 420] on div at bounding box center [639, 304] width 1278 height 608
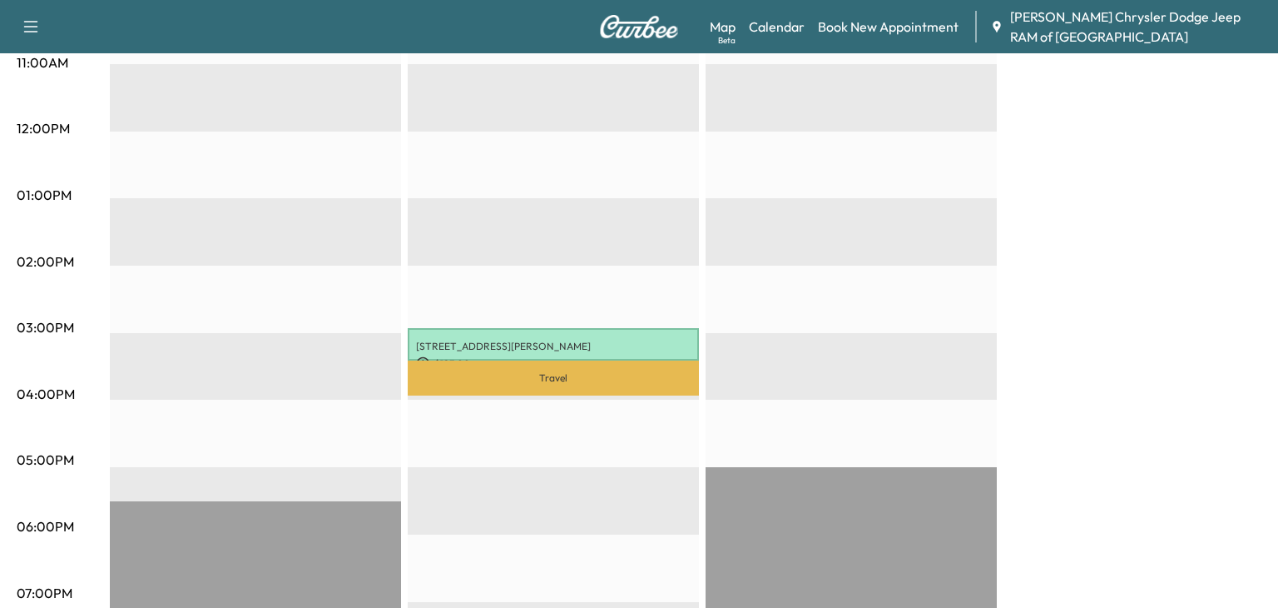
click at [634, 424] on div "Travel [STREET_ADDRESS][PERSON_NAME] $ 215.20 6:30 am - 7:00 am [STREET_ADDRESS…" at bounding box center [553, 265] width 291 height 1075
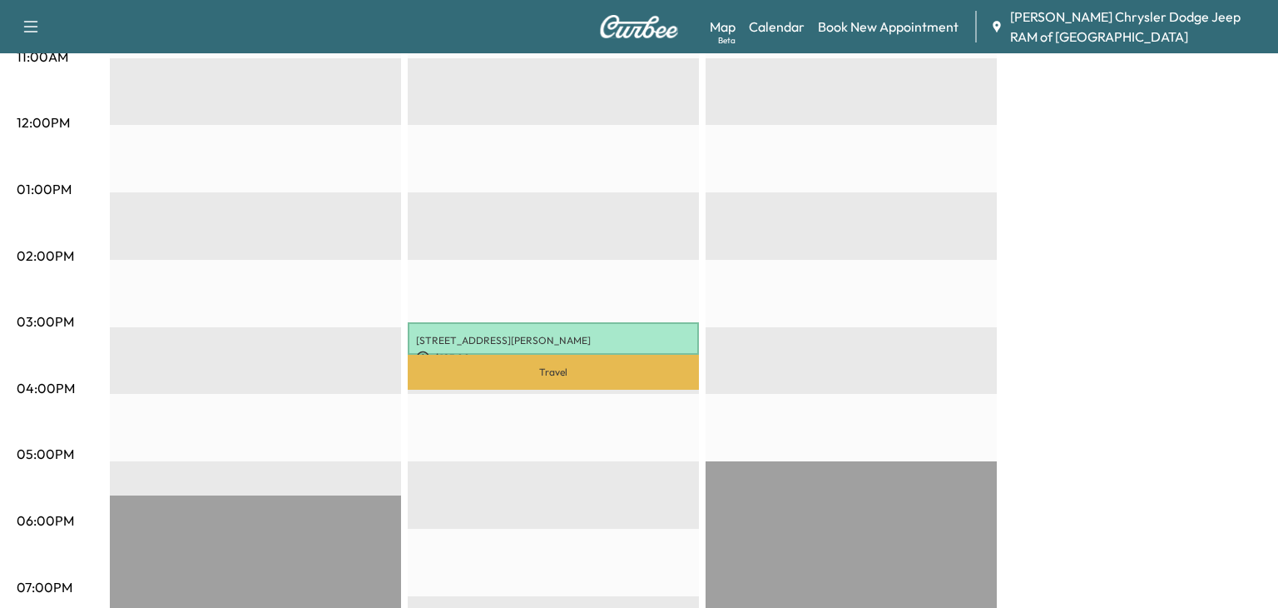
click at [615, 355] on p "Travel" at bounding box center [553, 372] width 291 height 35
click at [579, 340] on p "[STREET_ADDRESS][PERSON_NAME]" at bounding box center [553, 340] width 275 height 13
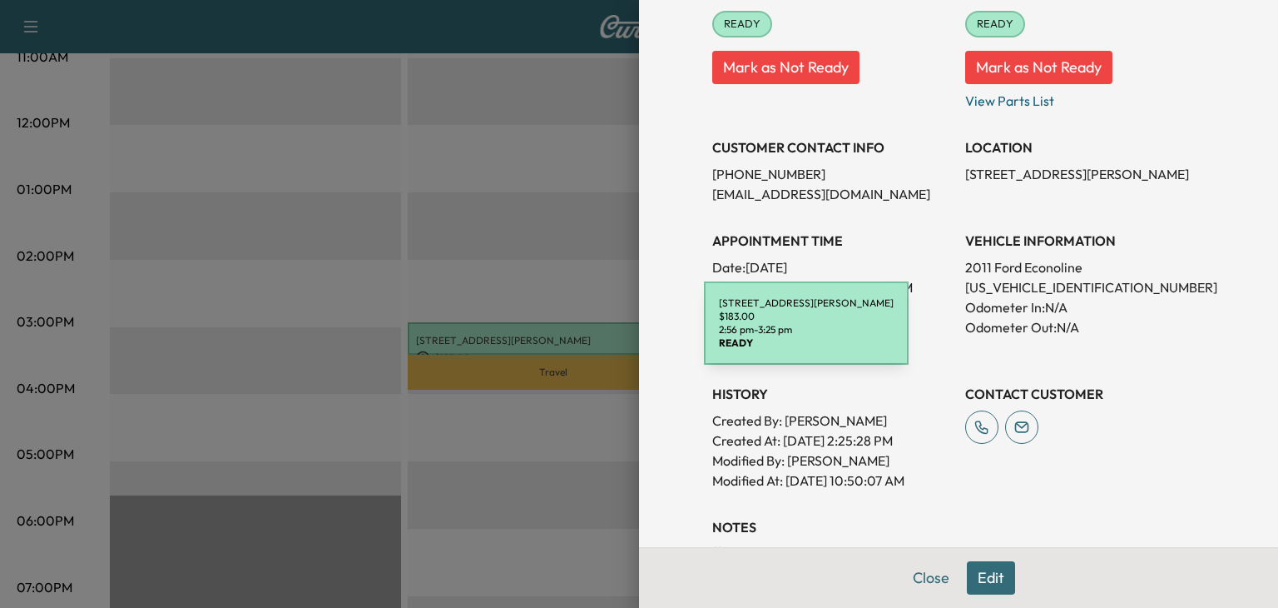
scroll to position [0, 0]
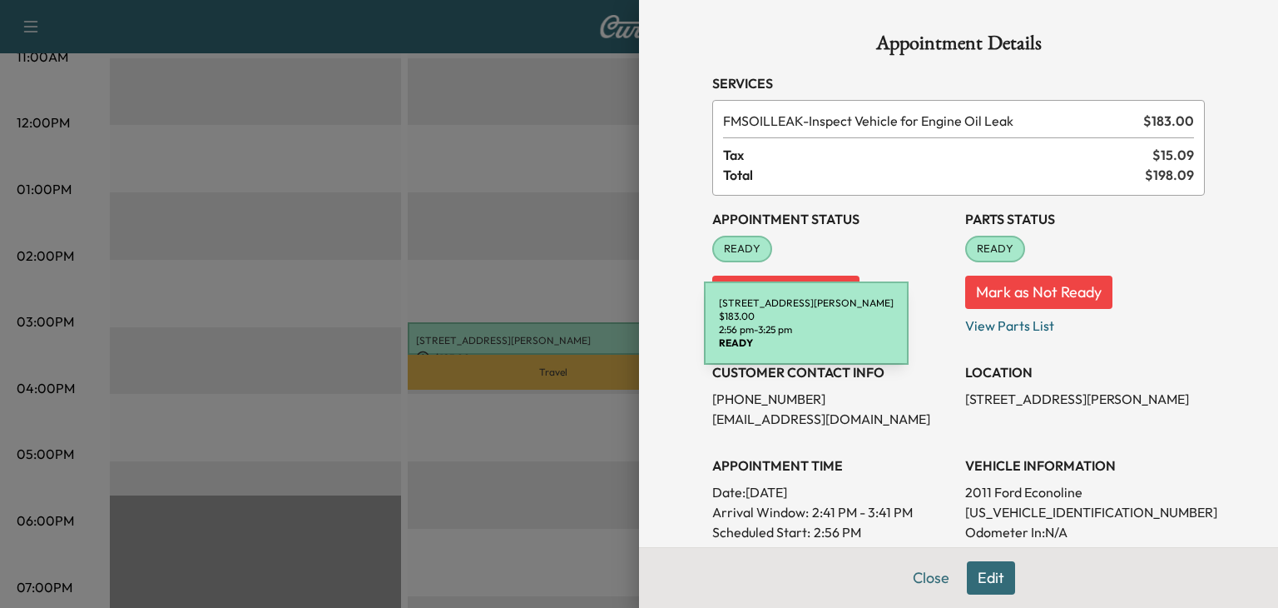
click at [533, 494] on div at bounding box center [639, 304] width 1278 height 608
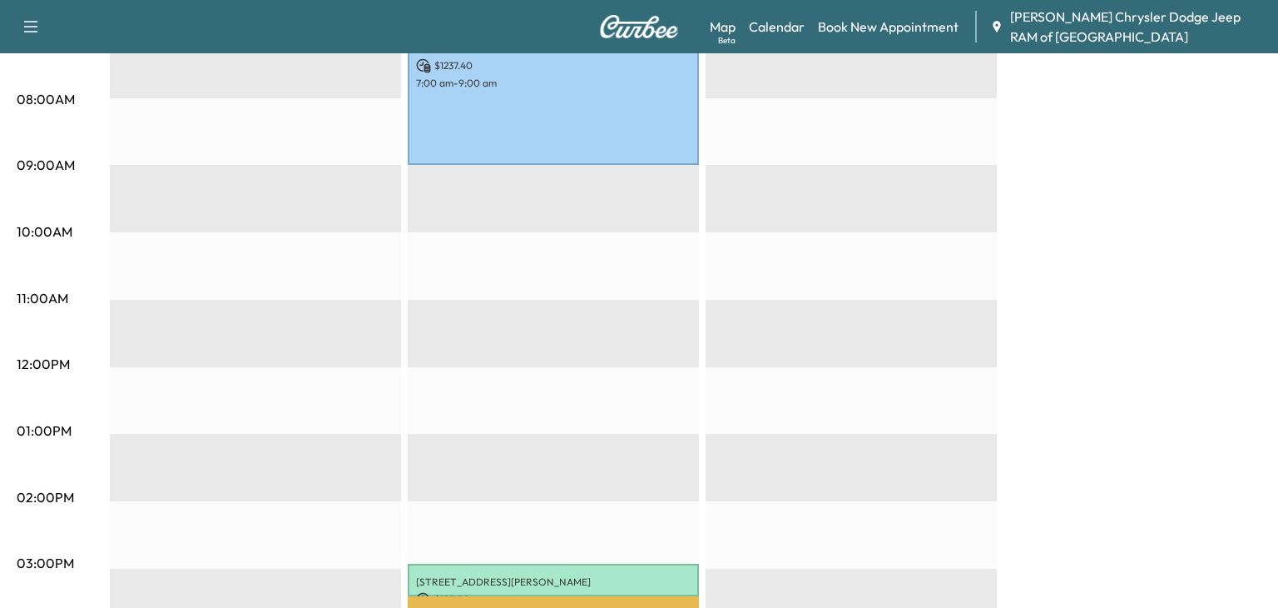
scroll to position [519, 0]
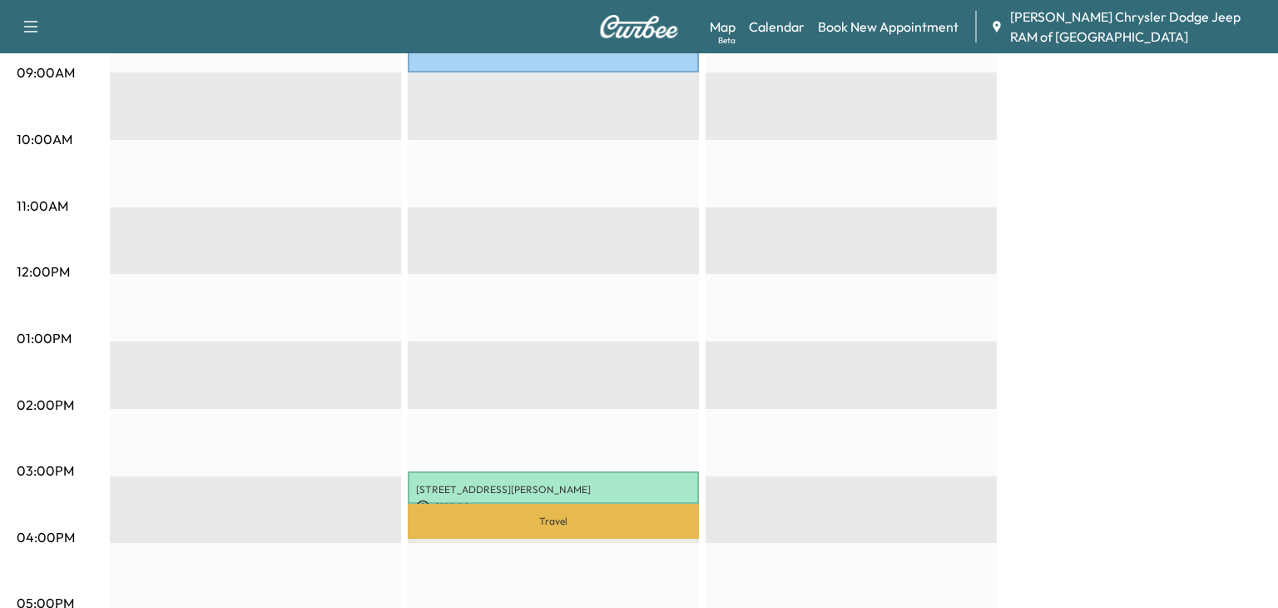
click at [582, 506] on p "Travel" at bounding box center [553, 521] width 291 height 35
click at [554, 463] on div "Travel [STREET_ADDRESS][PERSON_NAME] $ 215.20 6:30 am - 7:00 am [STREET_ADDRESS…" at bounding box center [553, 408] width 291 height 1075
click at [541, 469] on div "Travel [STREET_ADDRESS][PERSON_NAME] $ 215.20 6:30 am - 7:00 am [STREET_ADDRESS…" at bounding box center [553, 408] width 291 height 1075
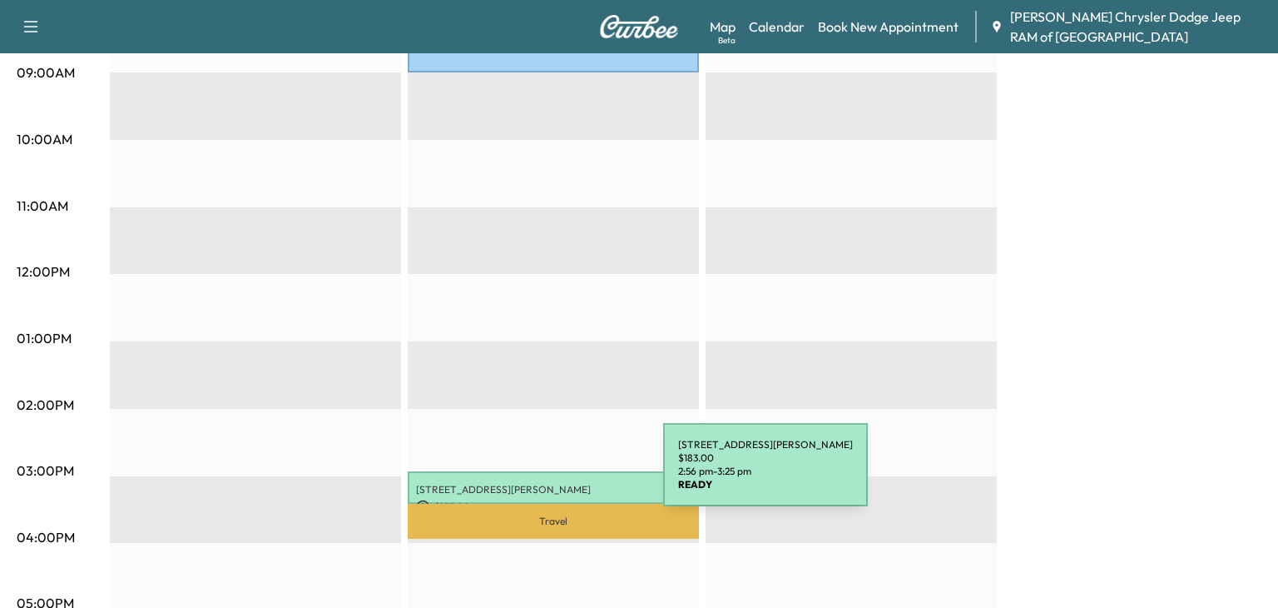
click at [538, 483] on p "[STREET_ADDRESS][PERSON_NAME]" at bounding box center [553, 489] width 275 height 13
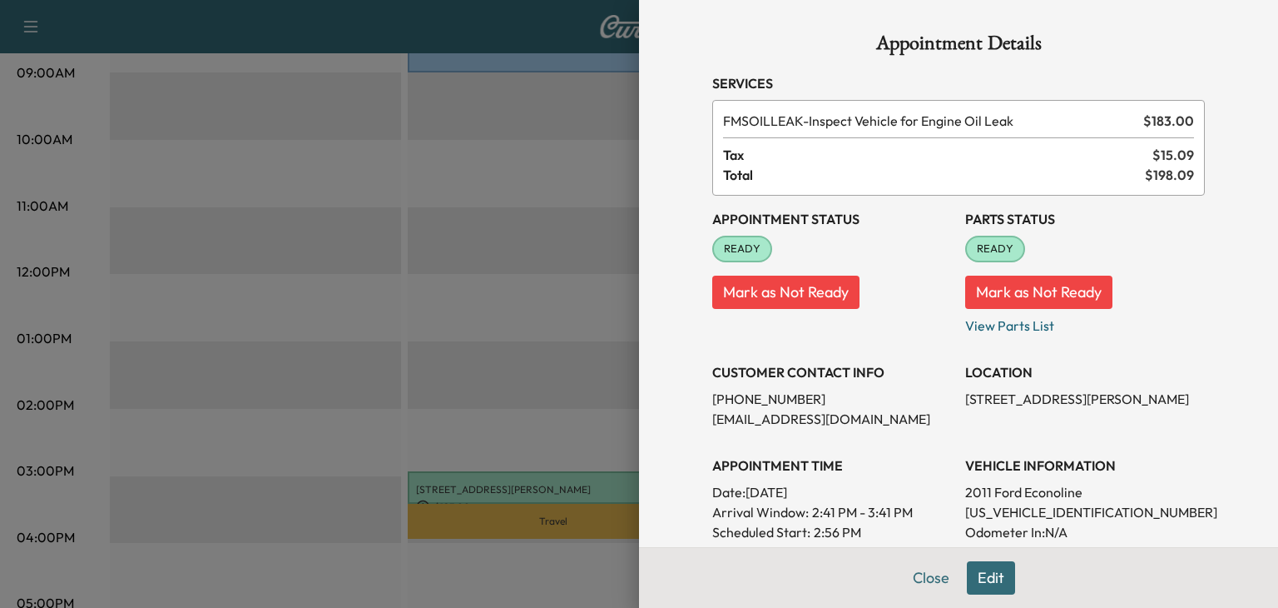
click at [985, 586] on button "Edit" at bounding box center [991, 577] width 48 height 33
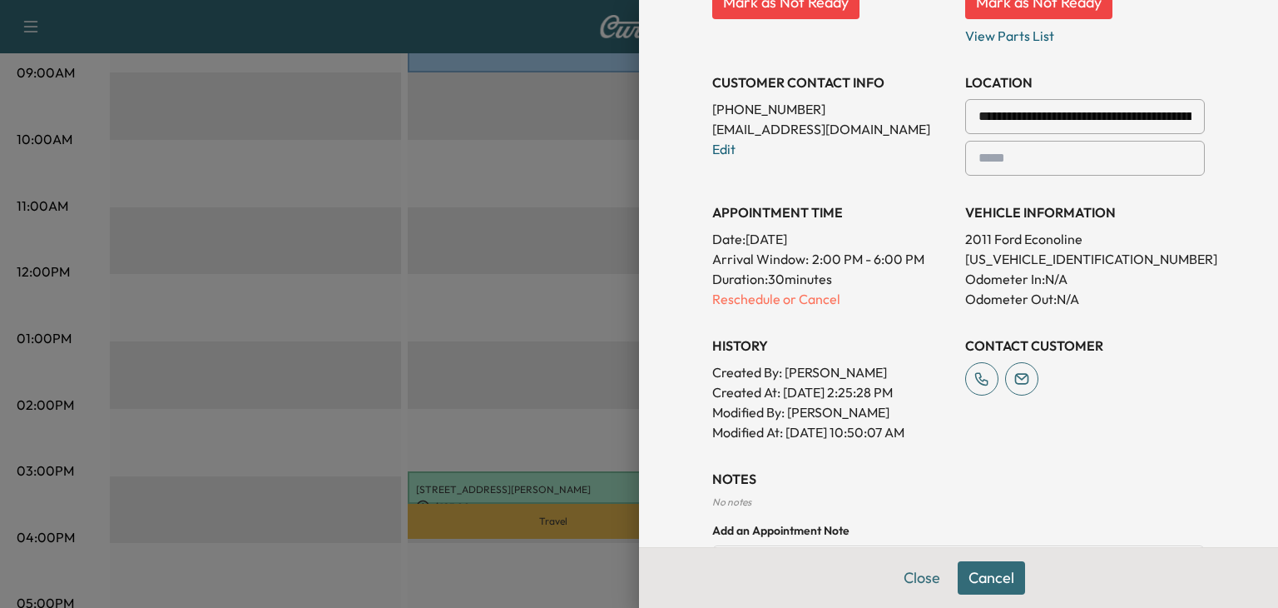
scroll to position [326, 0]
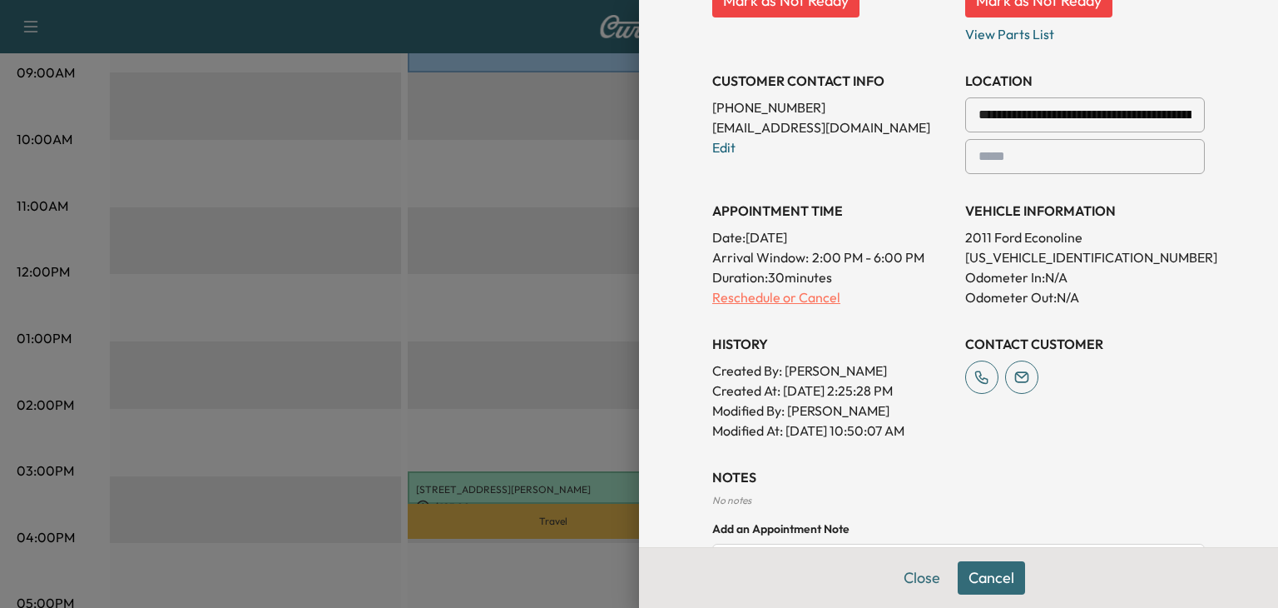
click at [771, 288] on p "Reschedule or Cancel" at bounding box center [832, 297] width 240 height 20
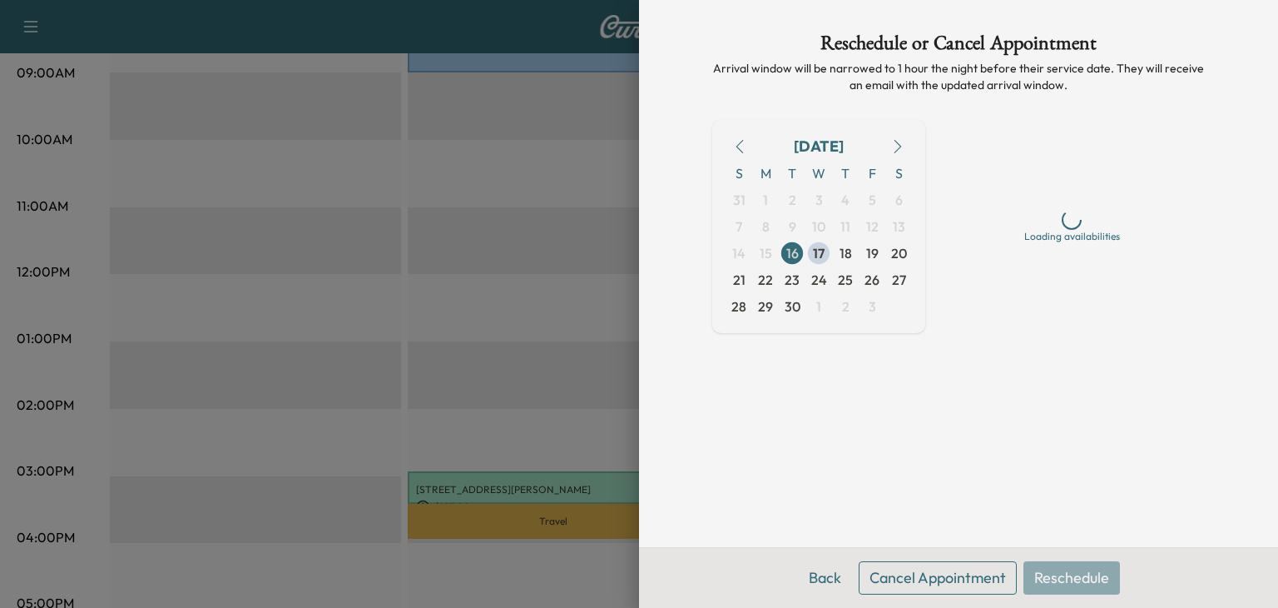
scroll to position [0, 0]
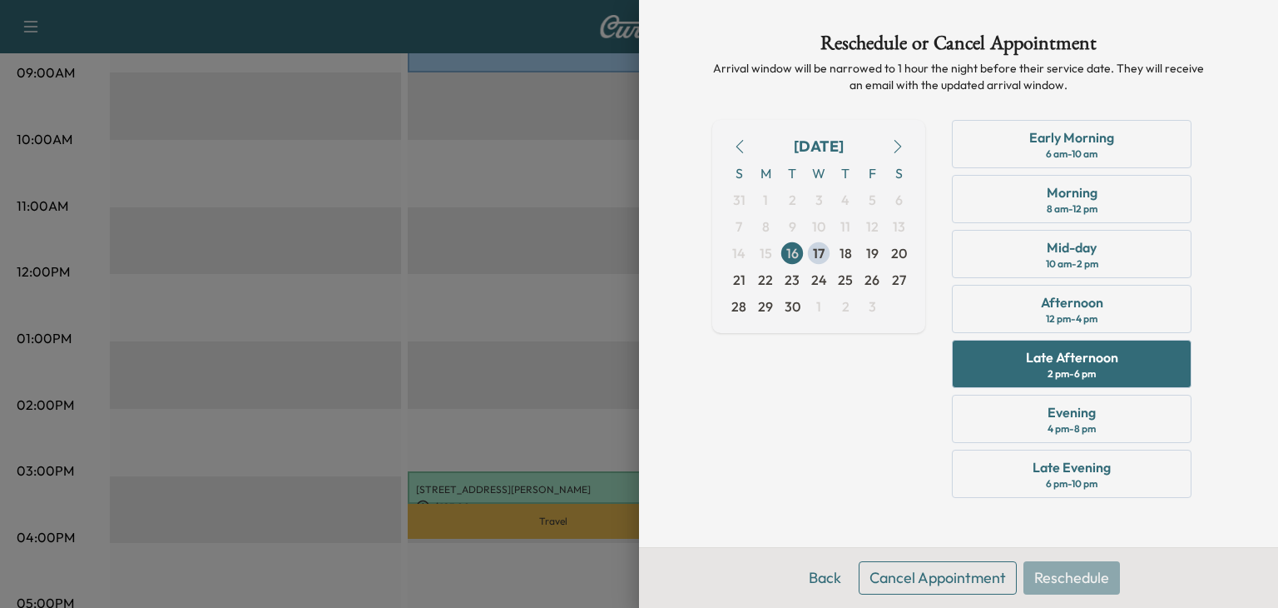
click at [841, 250] on span "18" at bounding box center [846, 253] width 12 height 20
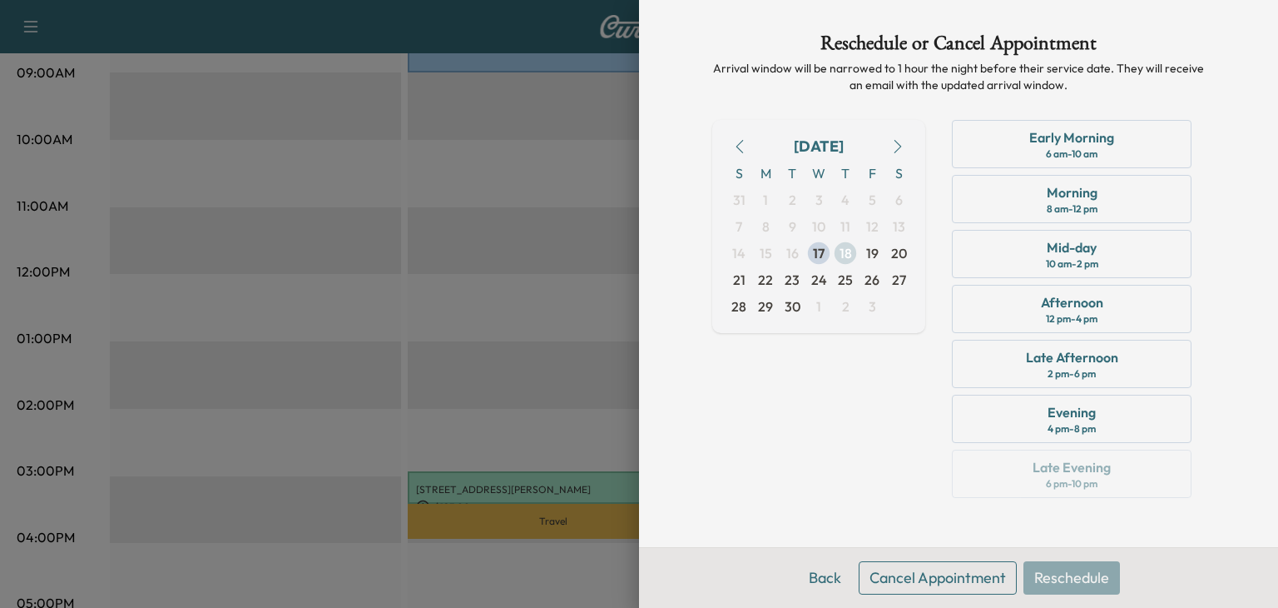
click at [1146, 186] on div "Morning 8 am - 12 pm" at bounding box center [1072, 199] width 240 height 48
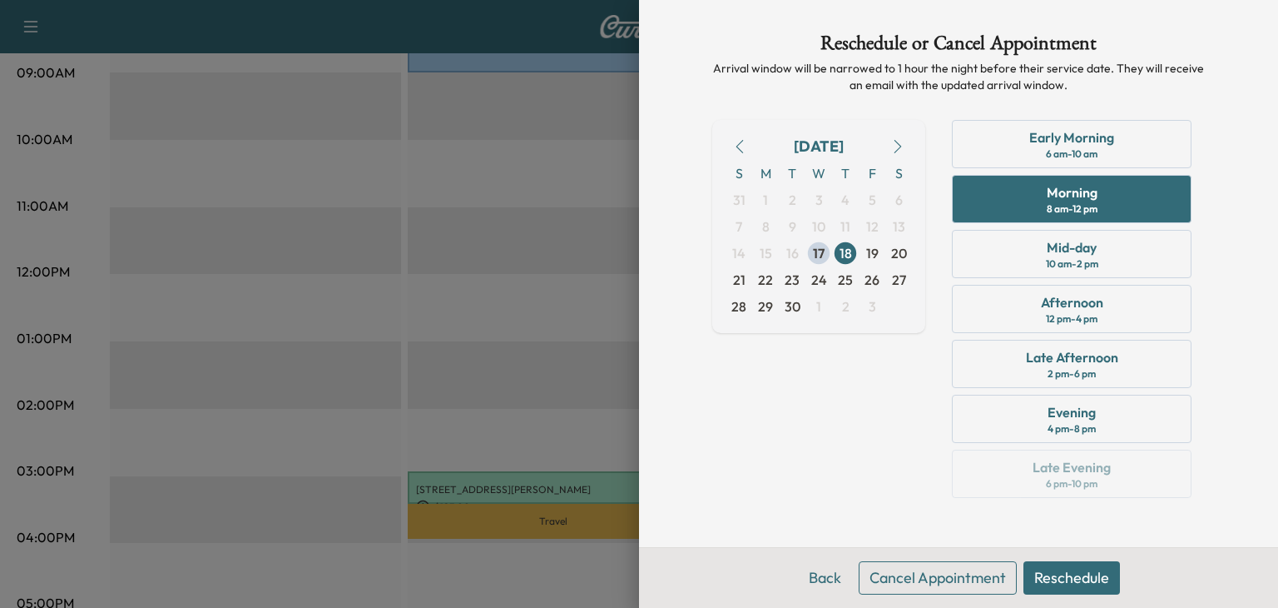
click at [1075, 597] on div "Back Cancel Appointment Reschedule" at bounding box center [958, 577] width 639 height 61
click at [1094, 579] on button "Reschedule" at bounding box center [1072, 577] width 97 height 33
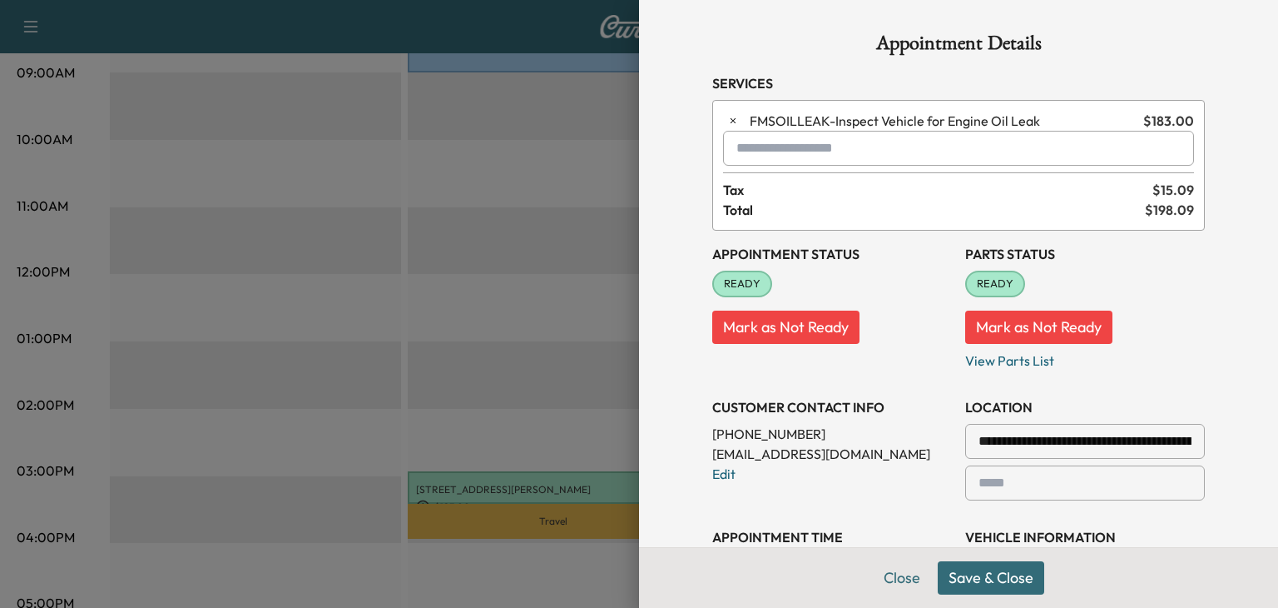
click at [1007, 588] on button "Save & Close" at bounding box center [991, 577] width 107 height 33
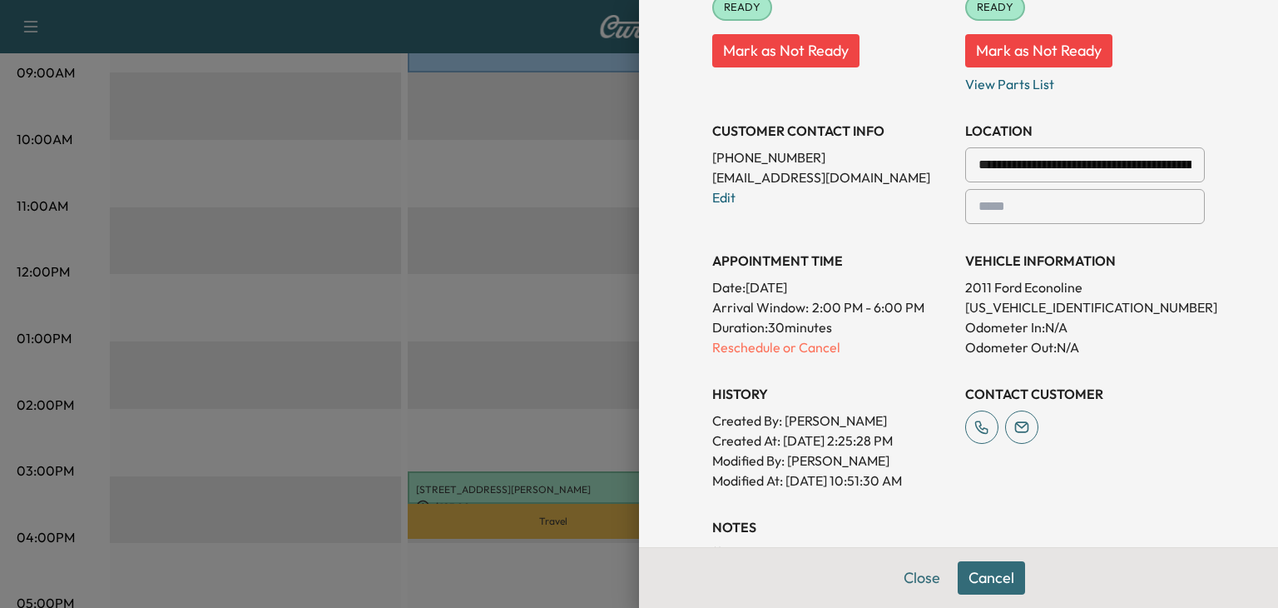
scroll to position [277, 0]
click at [756, 350] on p "Reschedule or Cancel" at bounding box center [832, 346] width 240 height 20
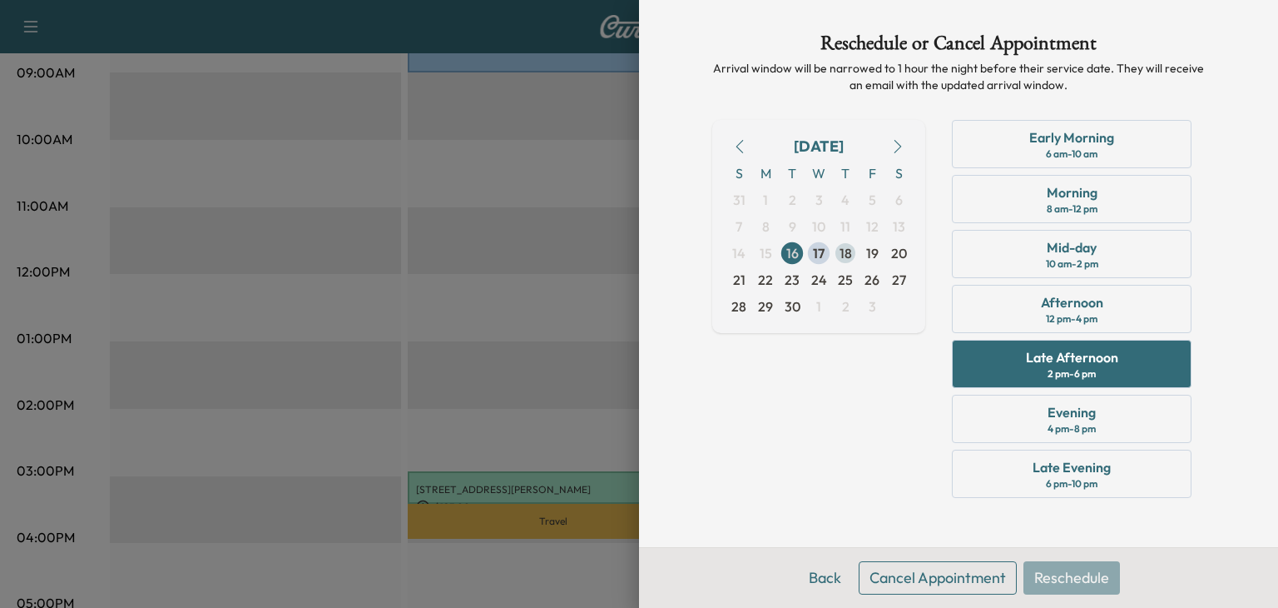
click at [846, 251] on span "18" at bounding box center [846, 253] width 12 height 20
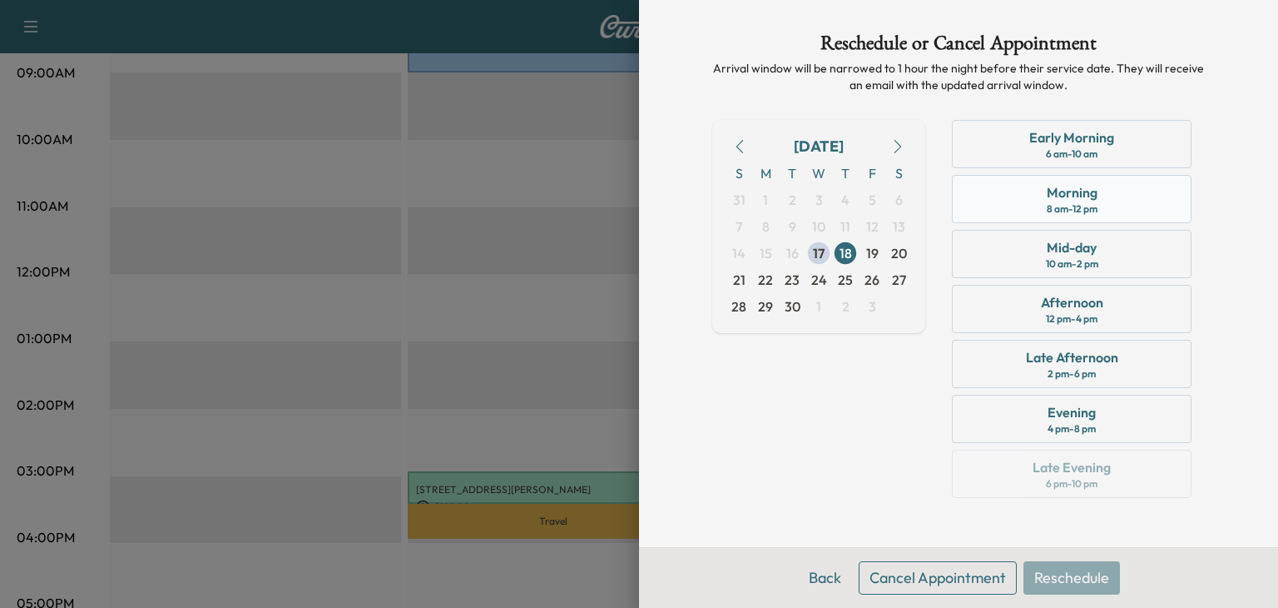
click at [1119, 206] on div "Morning 8 am - 12 pm" at bounding box center [1072, 199] width 240 height 48
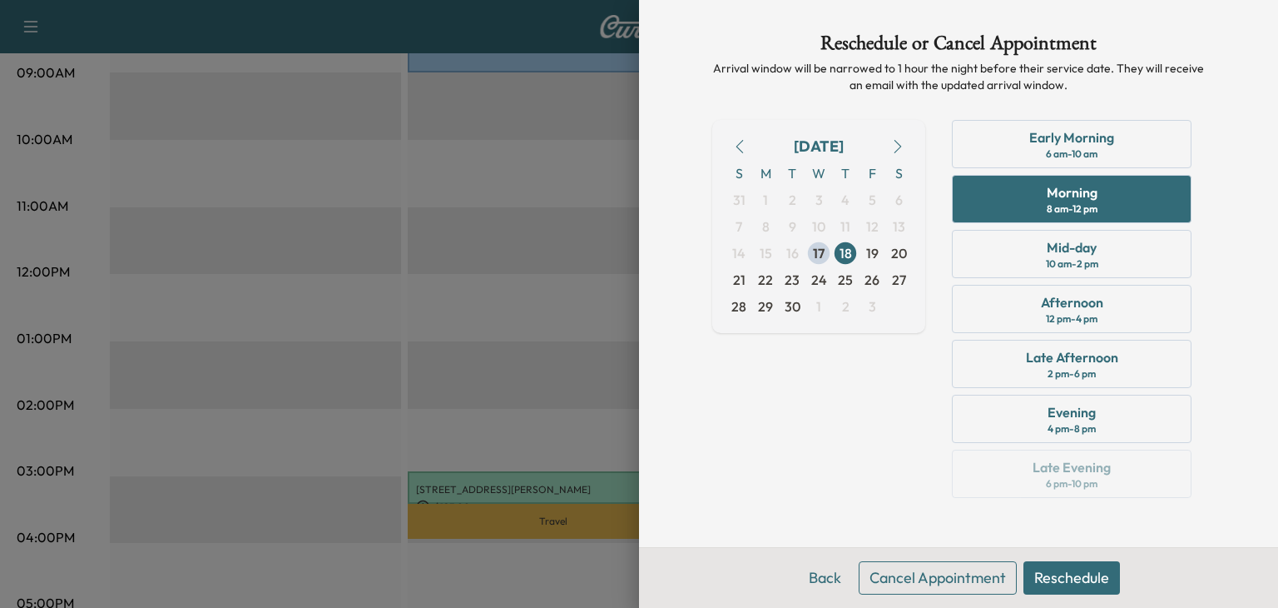
click at [1091, 576] on button "Reschedule" at bounding box center [1072, 577] width 97 height 33
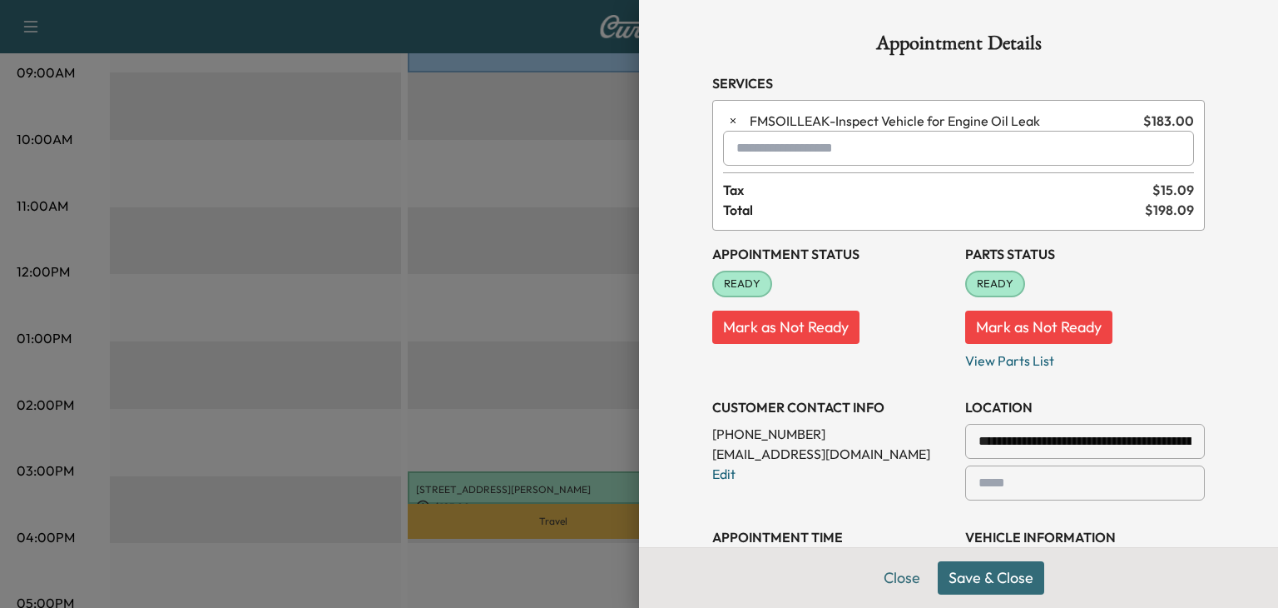
click at [1016, 573] on button "Save & Close" at bounding box center [991, 577] width 107 height 33
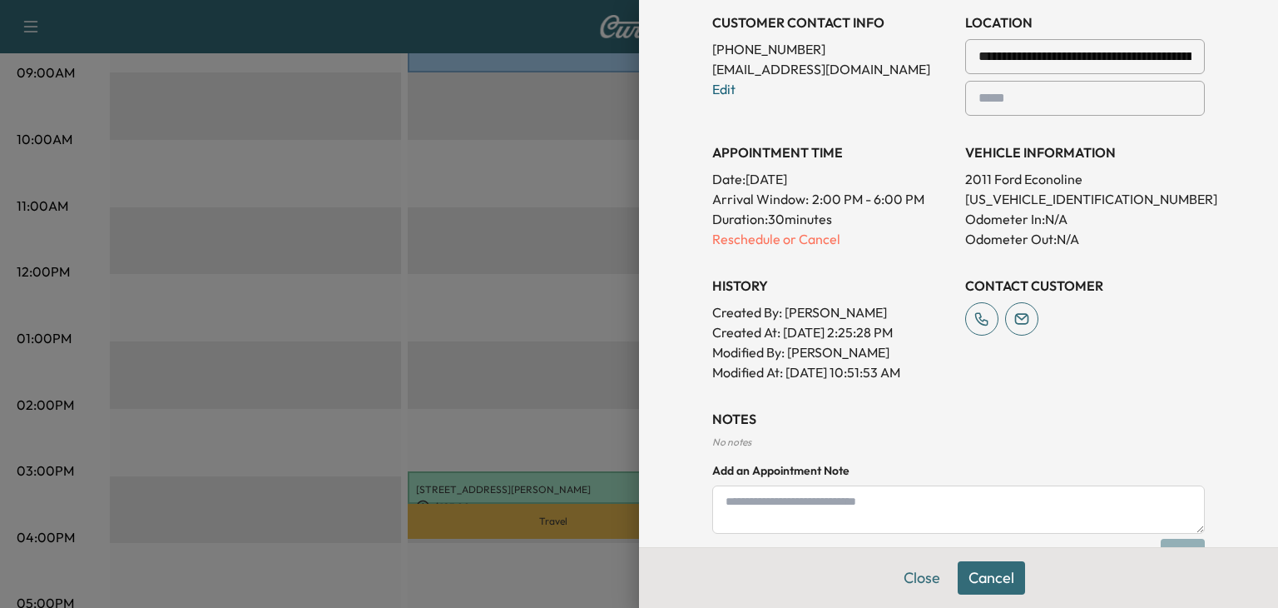
scroll to position [485, 0]
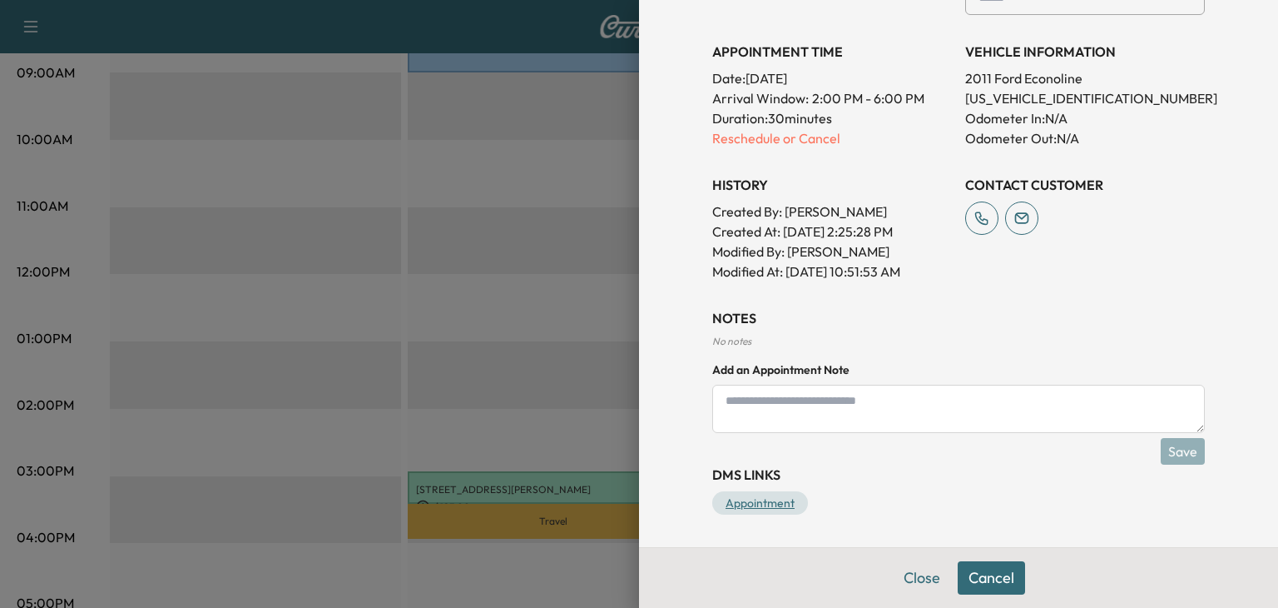
click at [767, 499] on link "Appointment" at bounding box center [760, 502] width 96 height 23
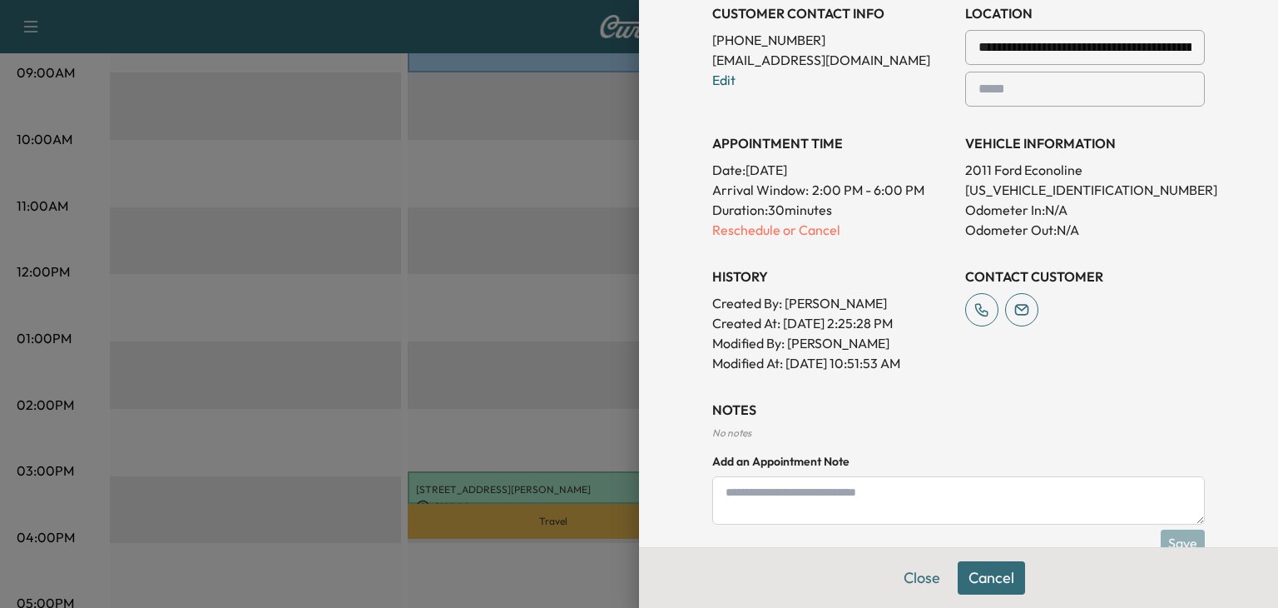
scroll to position [395, 0]
click at [747, 225] on p "Reschedule or Cancel" at bounding box center [832, 229] width 240 height 20
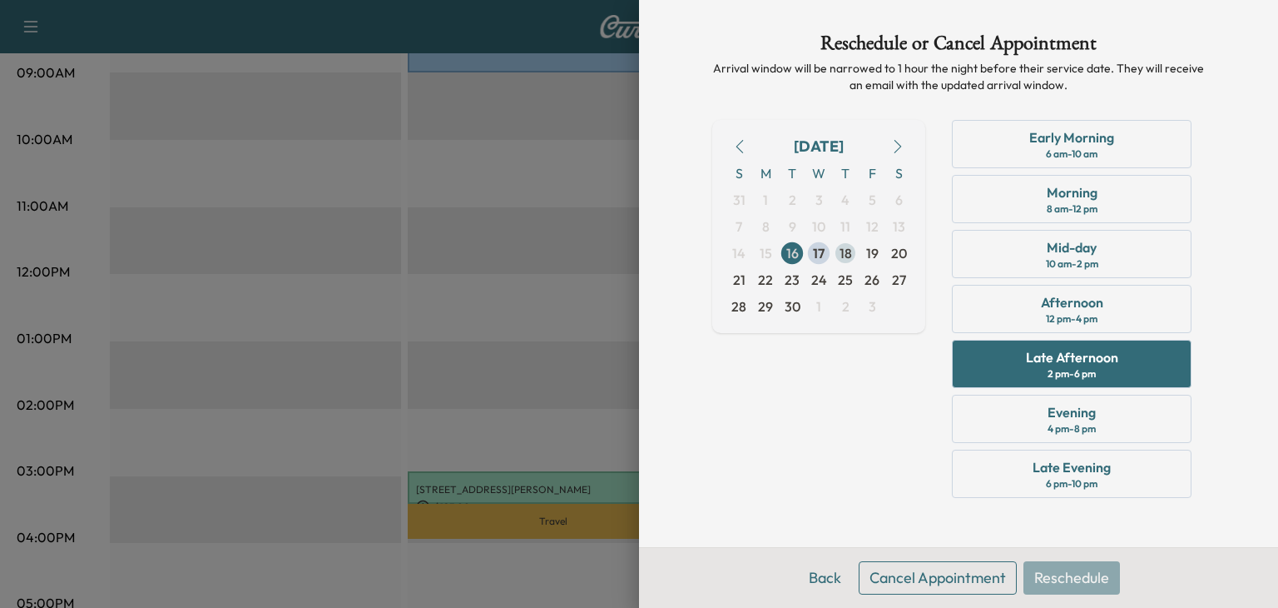
click at [846, 258] on span "18" at bounding box center [846, 253] width 12 height 20
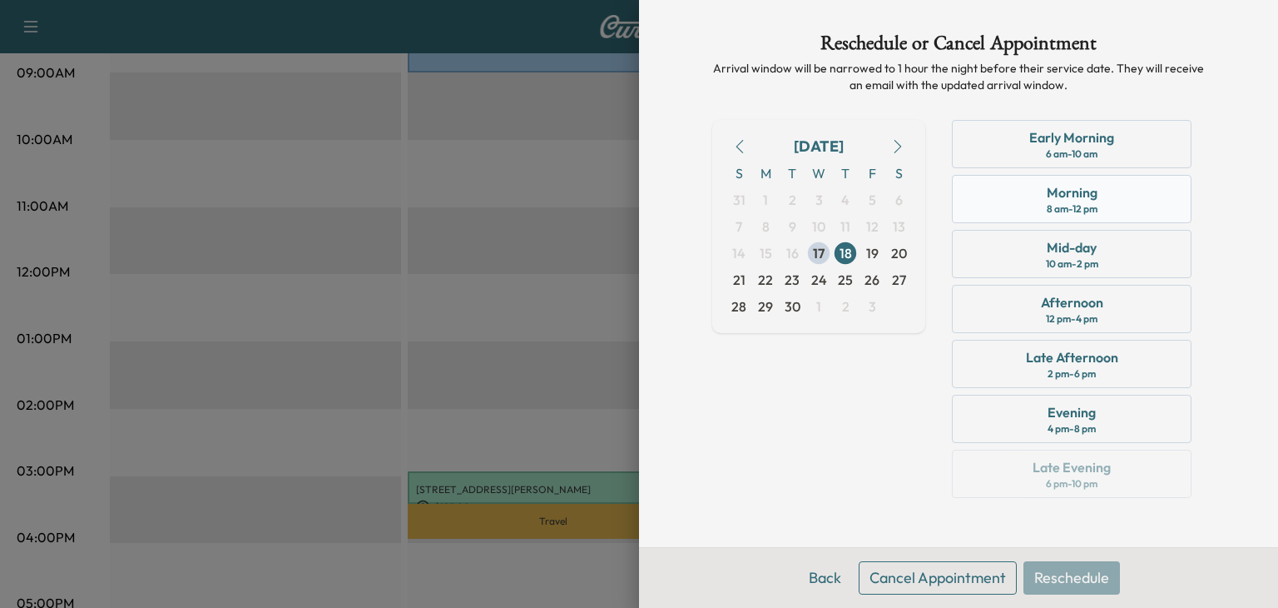
click at [1078, 216] on div "Morning 8 am - 12 pm" at bounding box center [1072, 199] width 240 height 48
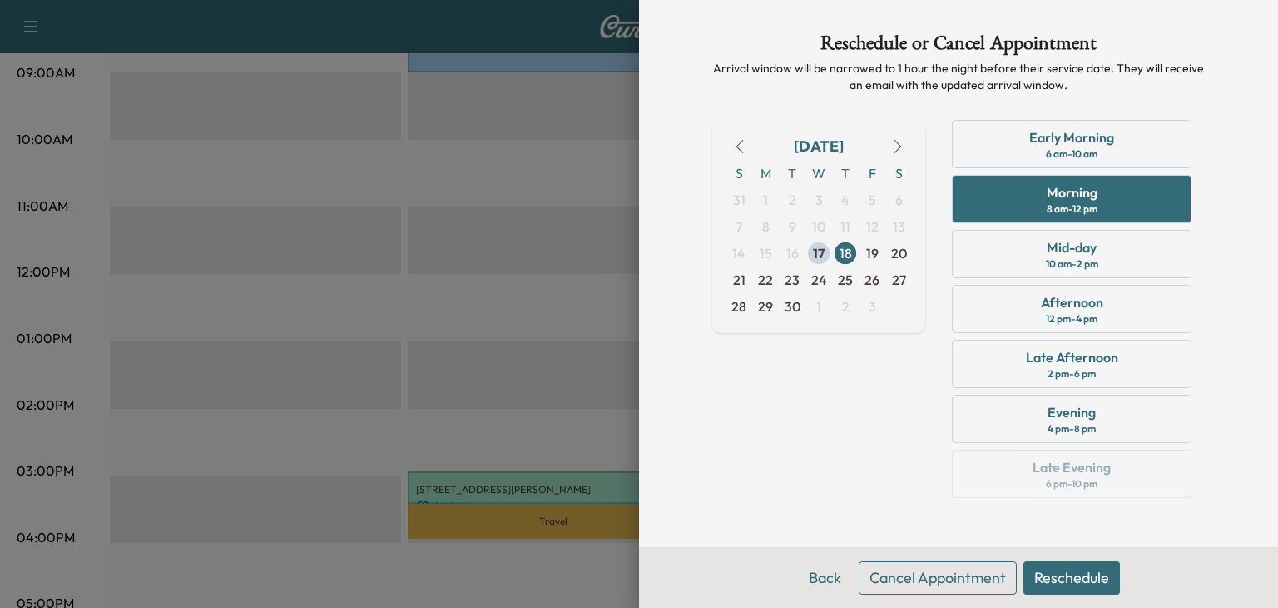
click at [1080, 574] on button "Reschedule" at bounding box center [1072, 577] width 97 height 33
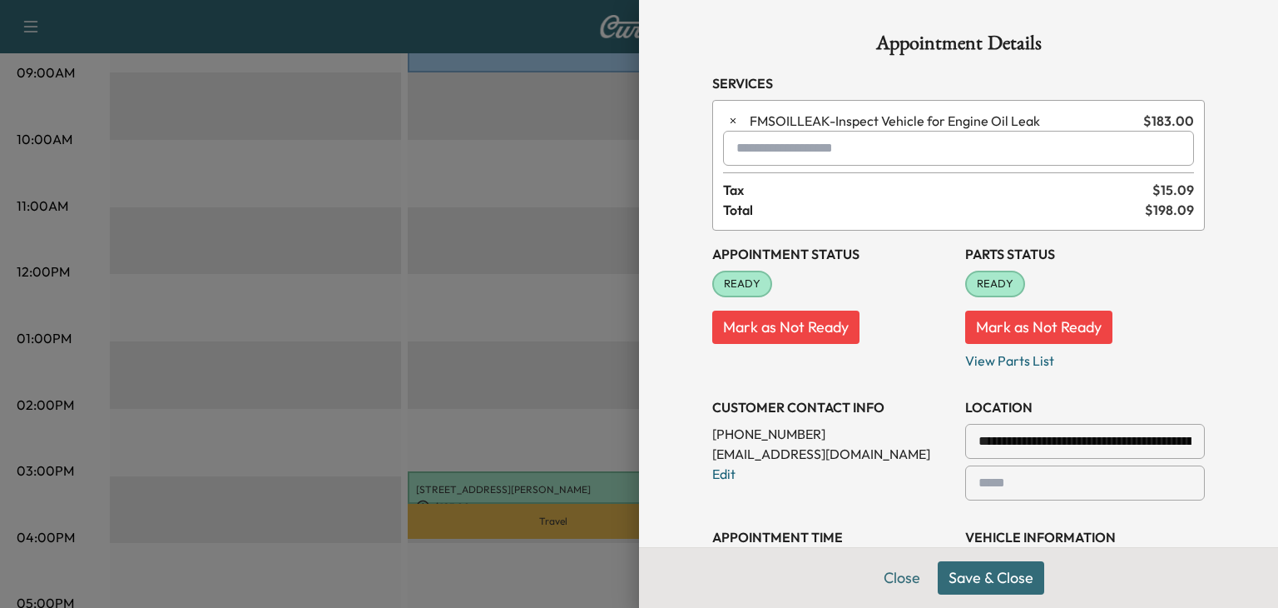
click at [966, 587] on button "Save & Close" at bounding box center [991, 577] width 107 height 33
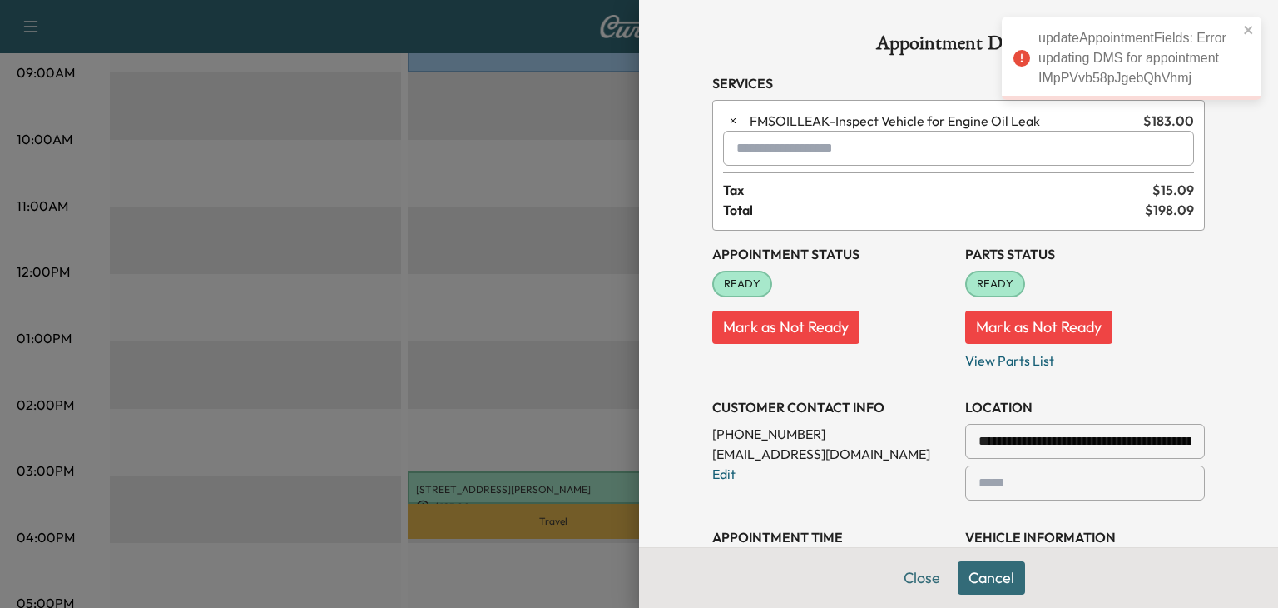
click at [1045, 50] on div "updateAppointmentFields: Error updating DMS for appointment IMpPVvb58pJgebQhVhmj" at bounding box center [1139, 58] width 200 height 60
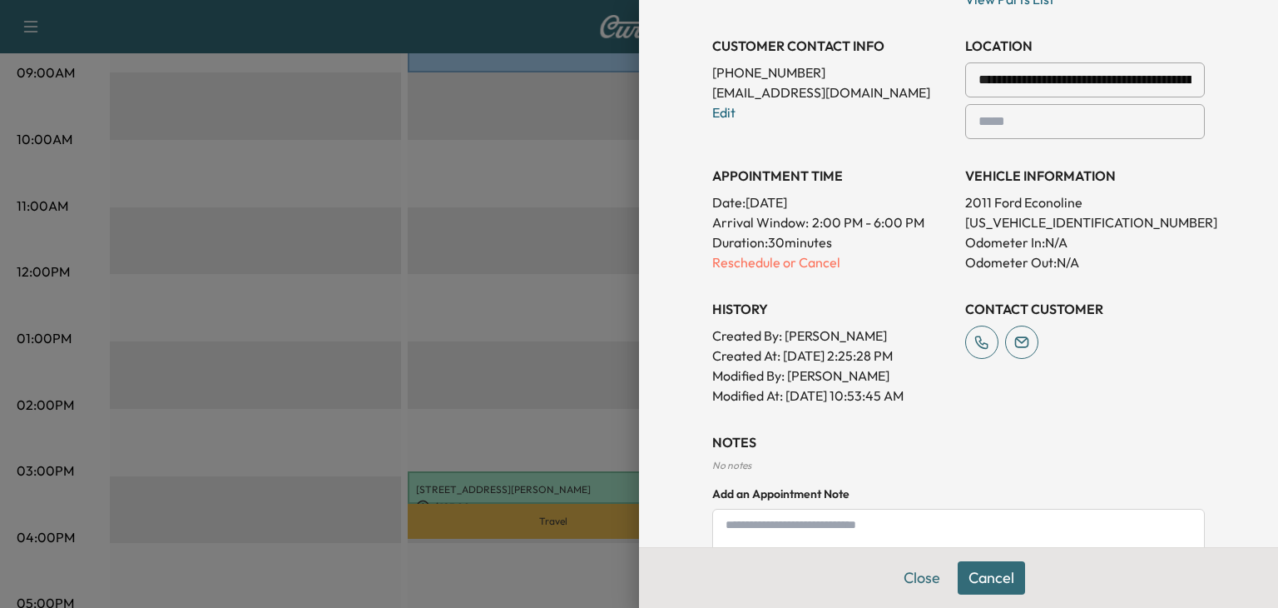
scroll to position [366, 0]
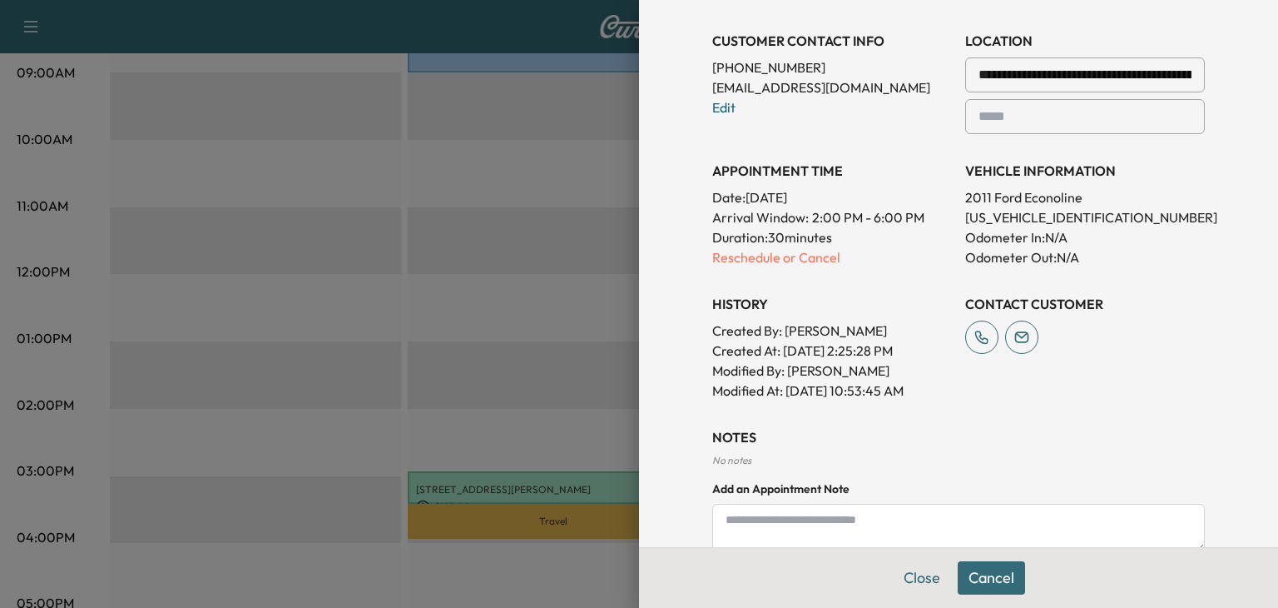
click at [462, 229] on div at bounding box center [639, 304] width 1278 height 608
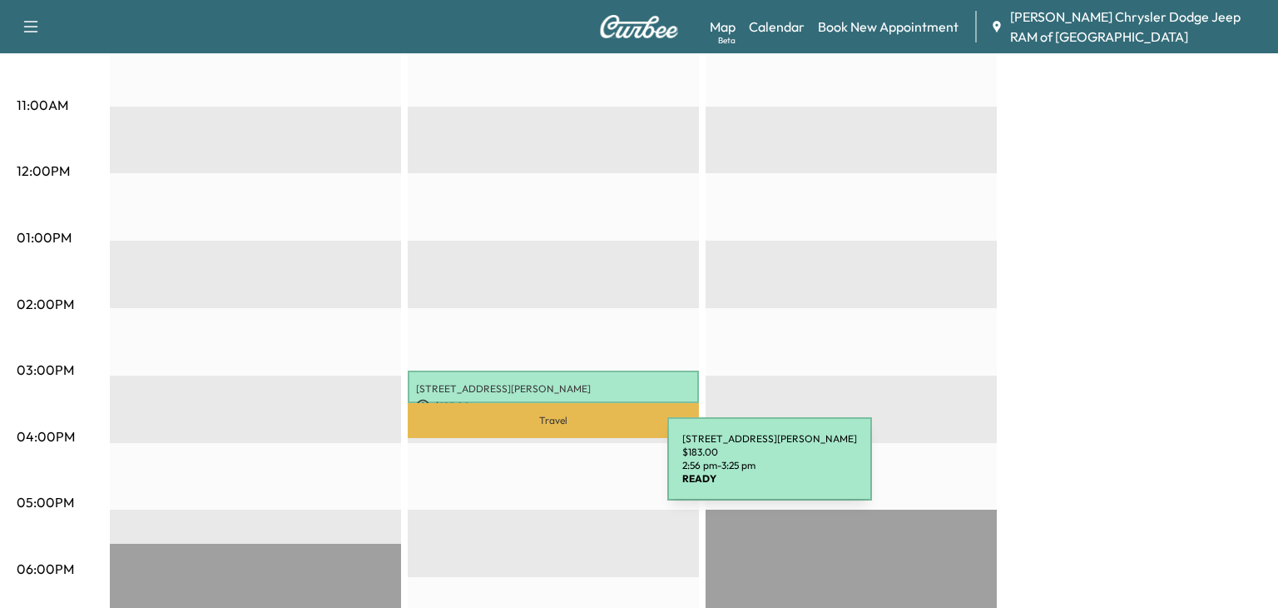
scroll to position [656, 0]
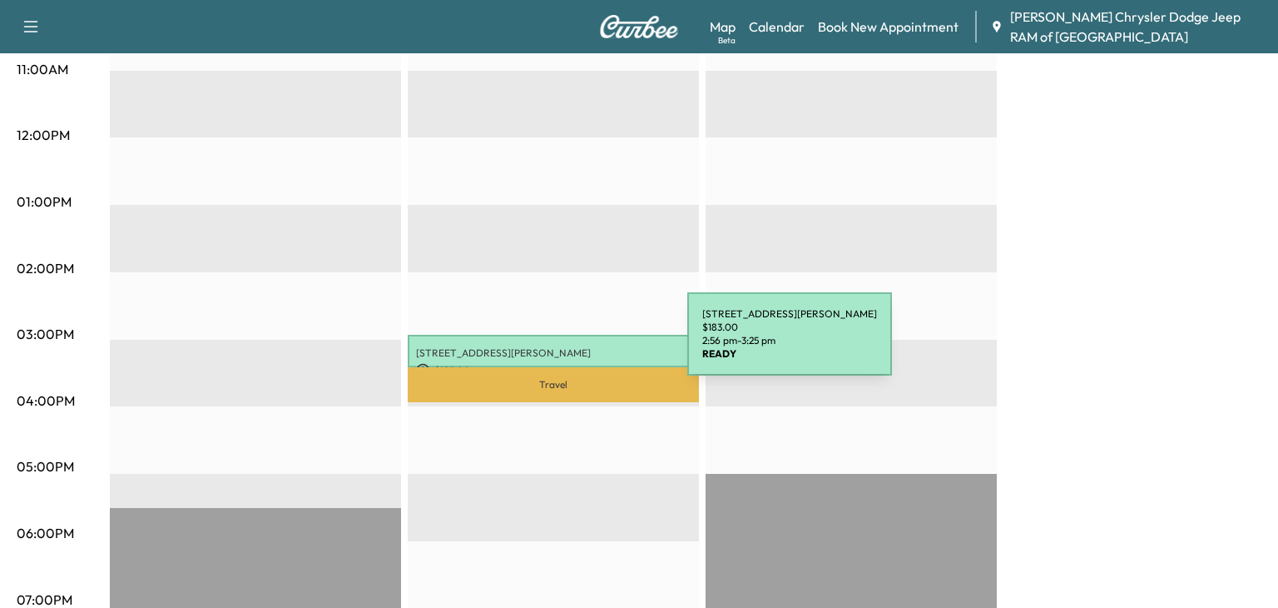
click at [563, 350] on p "[STREET_ADDRESS][PERSON_NAME]" at bounding box center [553, 352] width 275 height 13
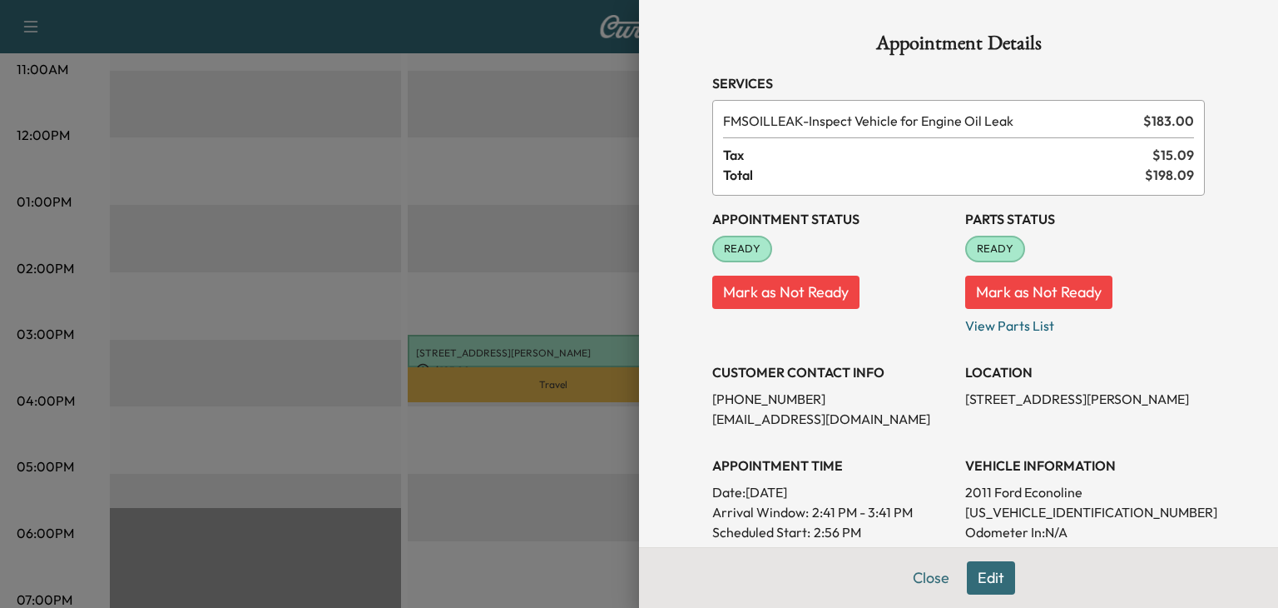
click at [736, 253] on span "READY" at bounding box center [742, 249] width 57 height 17
click at [746, 244] on span "READY" at bounding box center [742, 249] width 57 height 17
click at [756, 246] on span "READY" at bounding box center [742, 249] width 57 height 17
click at [747, 247] on span "READY" at bounding box center [742, 249] width 57 height 17
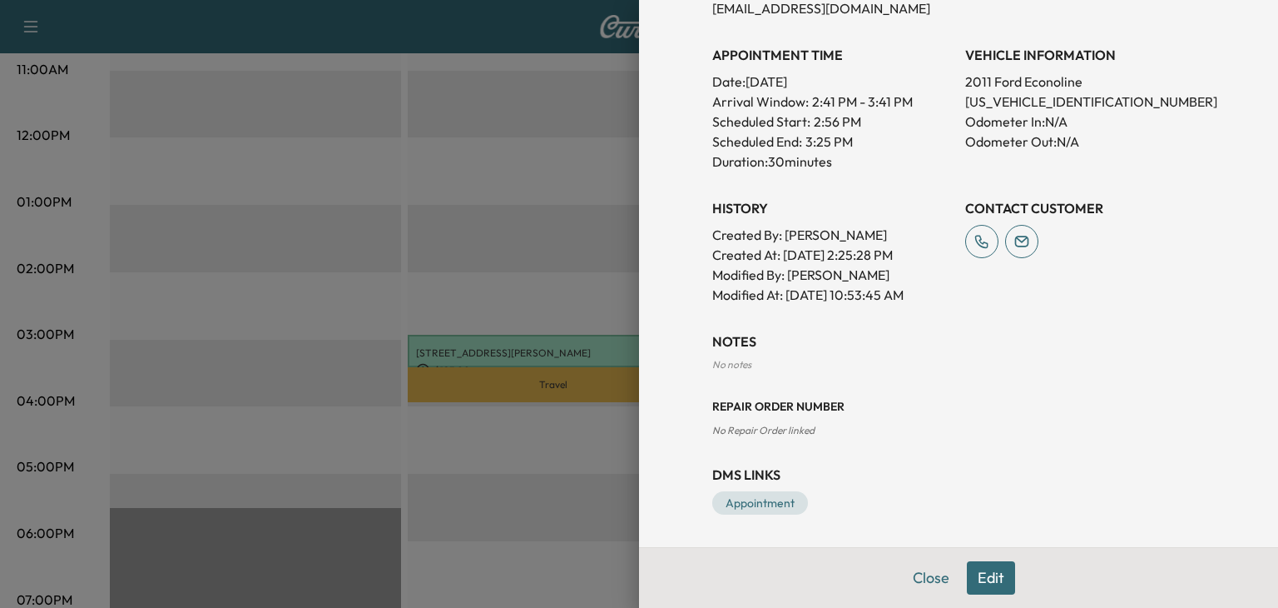
scroll to position [0, 0]
